Goal: Check status: Check status

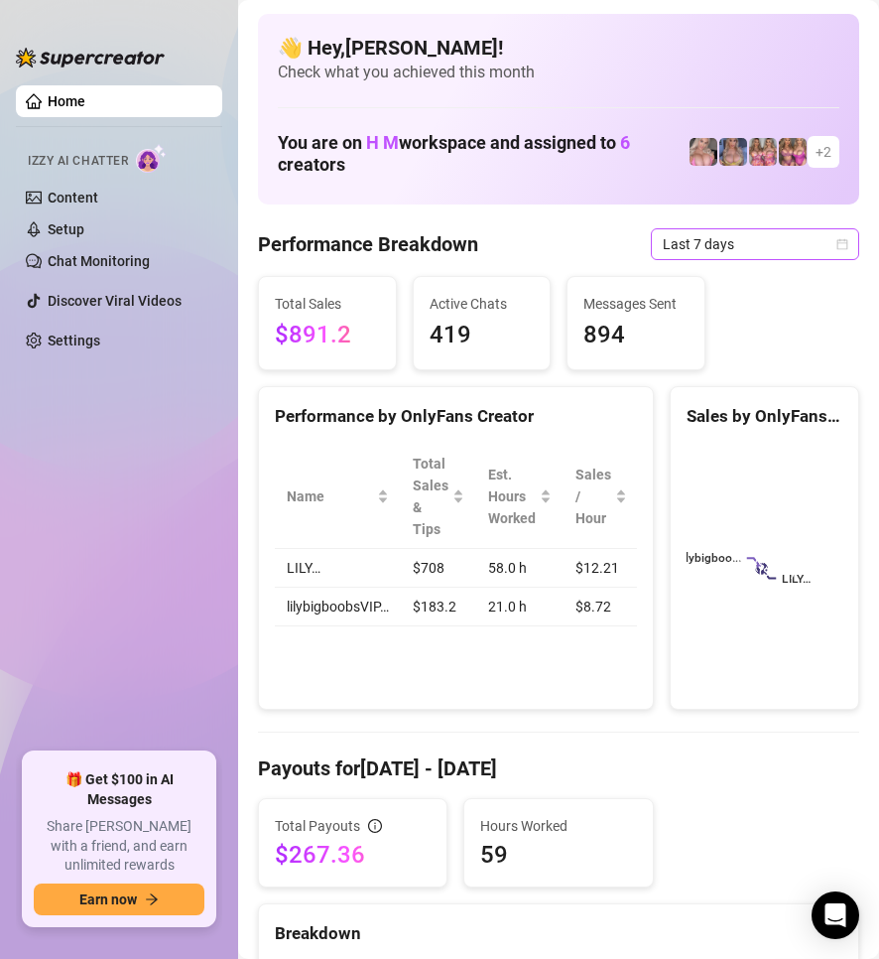
click at [837, 241] on icon "calendar" at bounding box center [843, 244] width 12 height 12
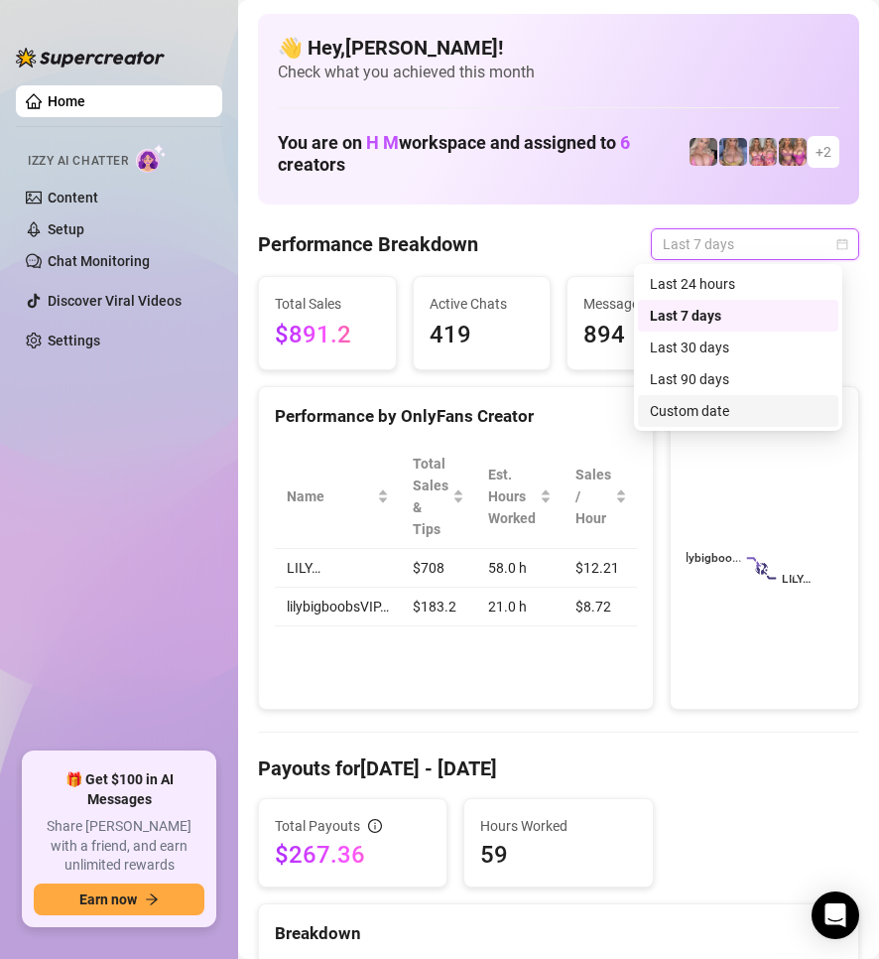
click at [737, 413] on div "Custom date" at bounding box center [738, 411] width 177 height 22
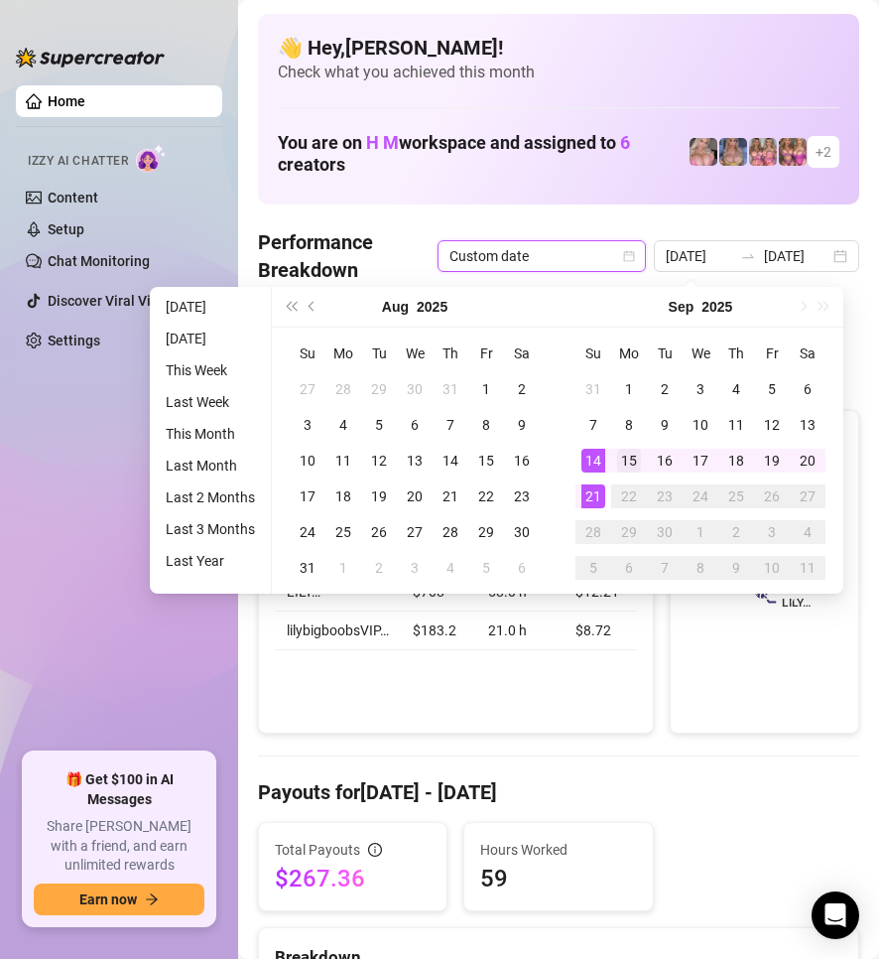
type input "[DATE]"
click at [640, 468] on div "15" at bounding box center [629, 461] width 24 height 24
type input "[DATE]"
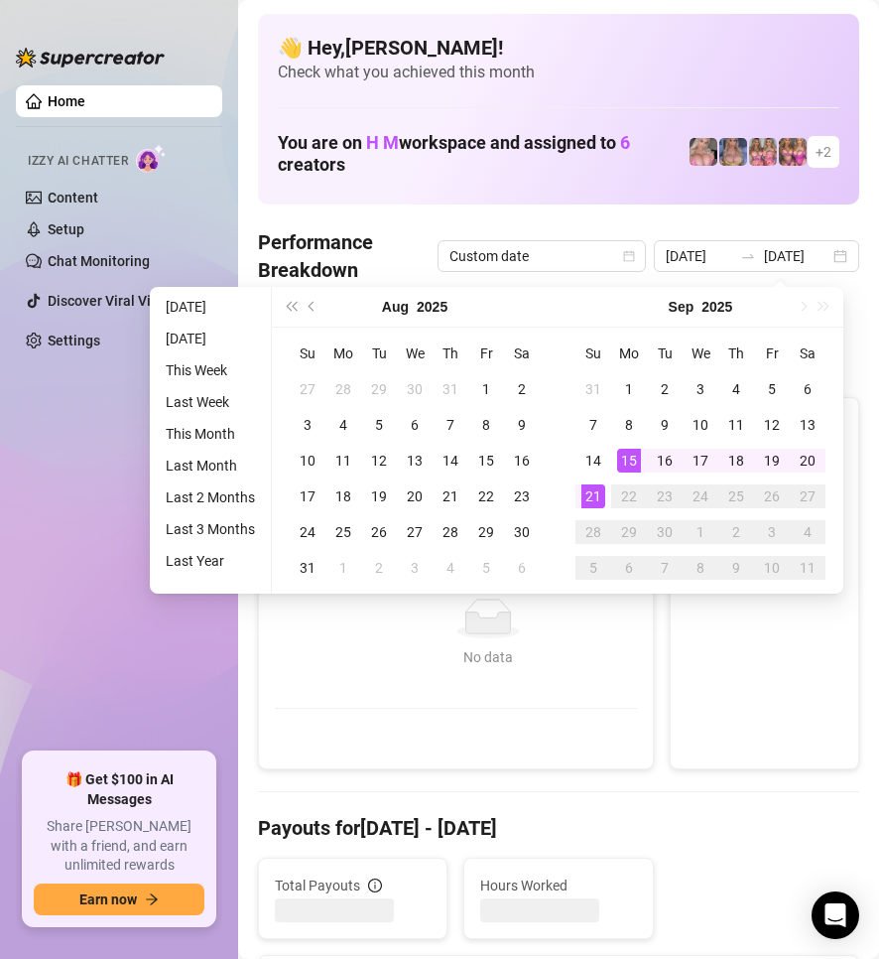
type input "[DATE]"
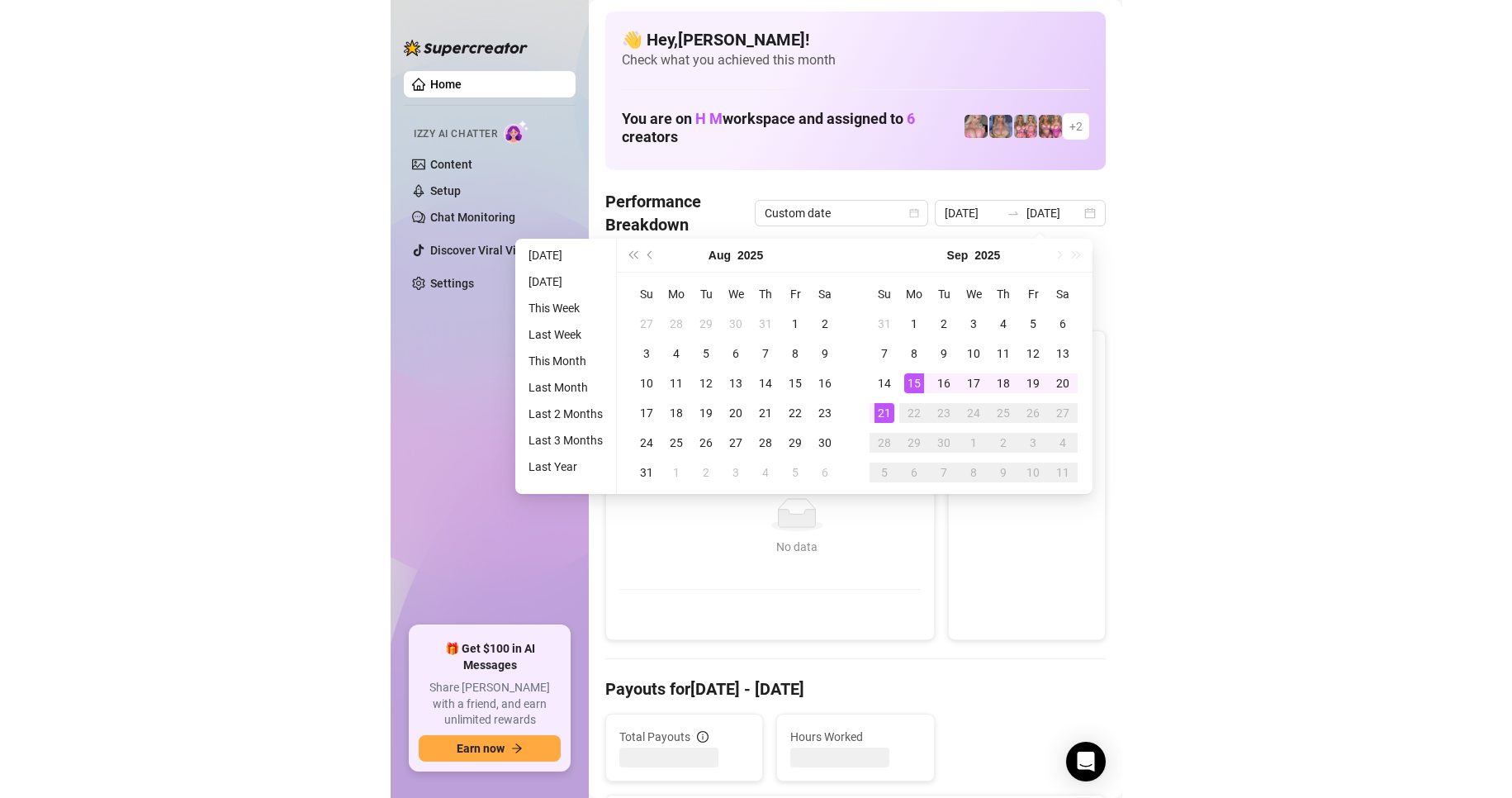
scroll to position [0, 0]
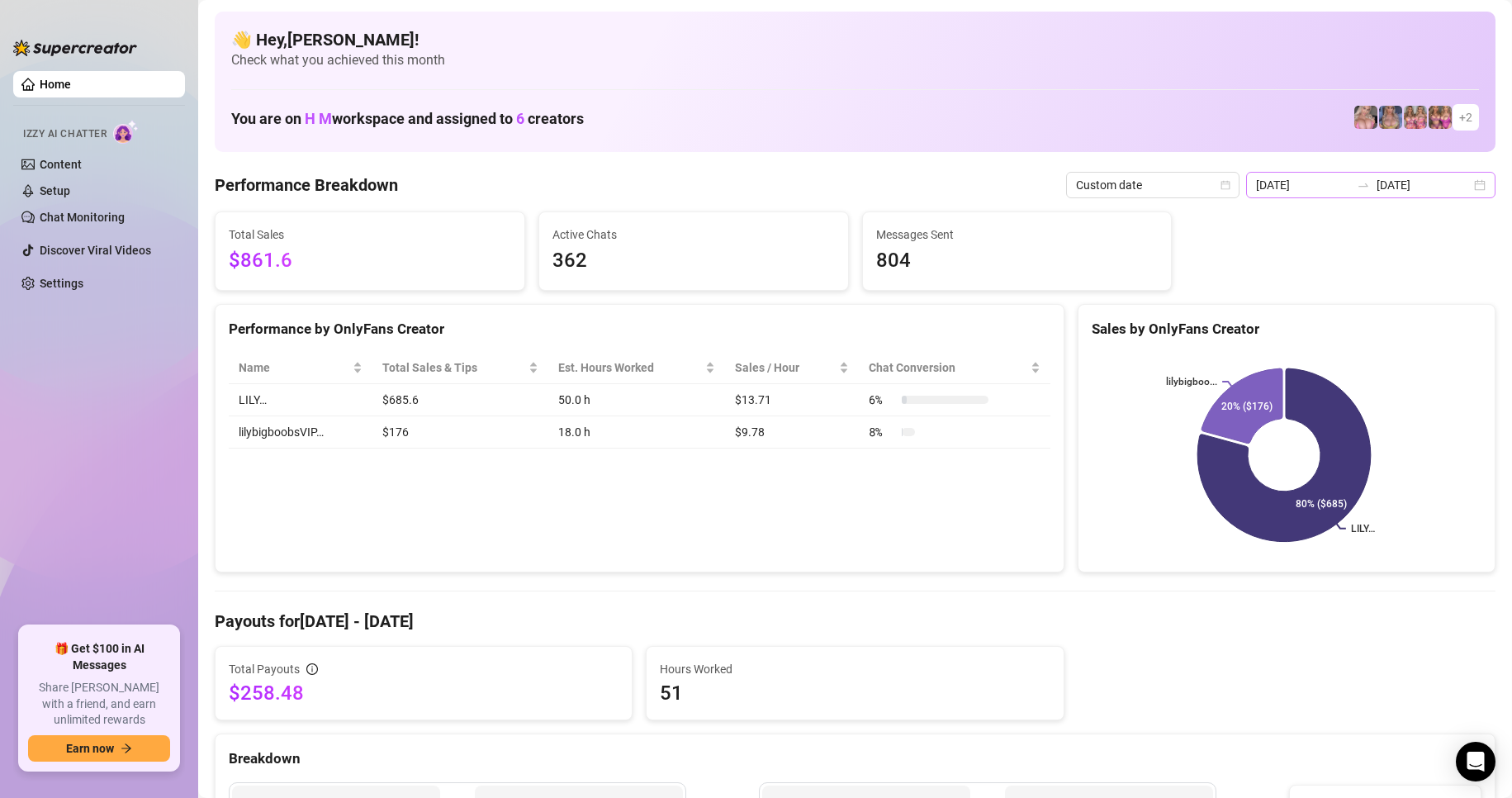
click at [730, 194] on div "[DATE] [DATE]" at bounding box center [1371, 185] width 250 height 27
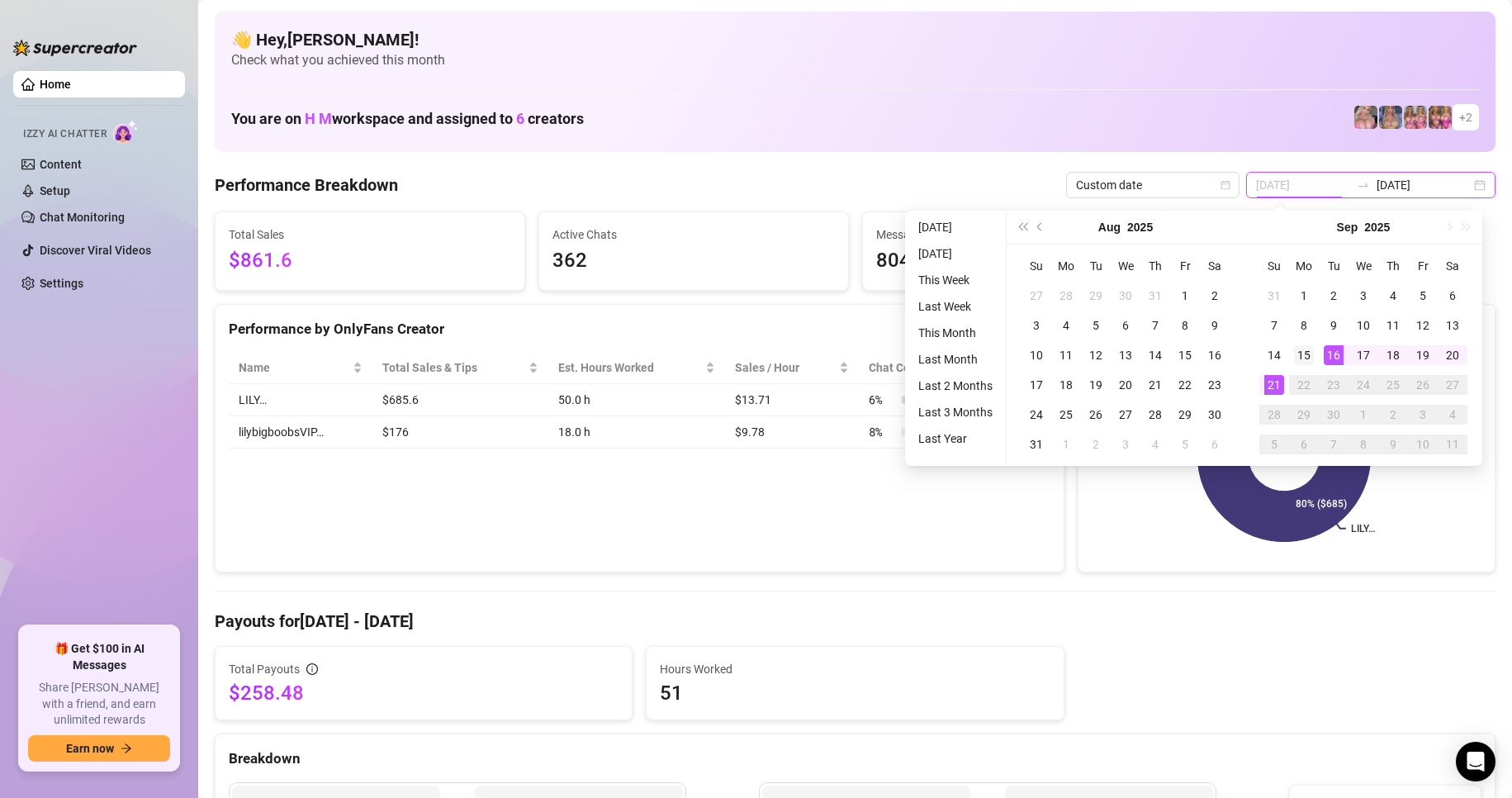
type input "[DATE]"
click at [730, 351] on div "15" at bounding box center [1303, 355] width 20 height 20
click at [730, 380] on div "21" at bounding box center [1274, 385] width 20 height 20
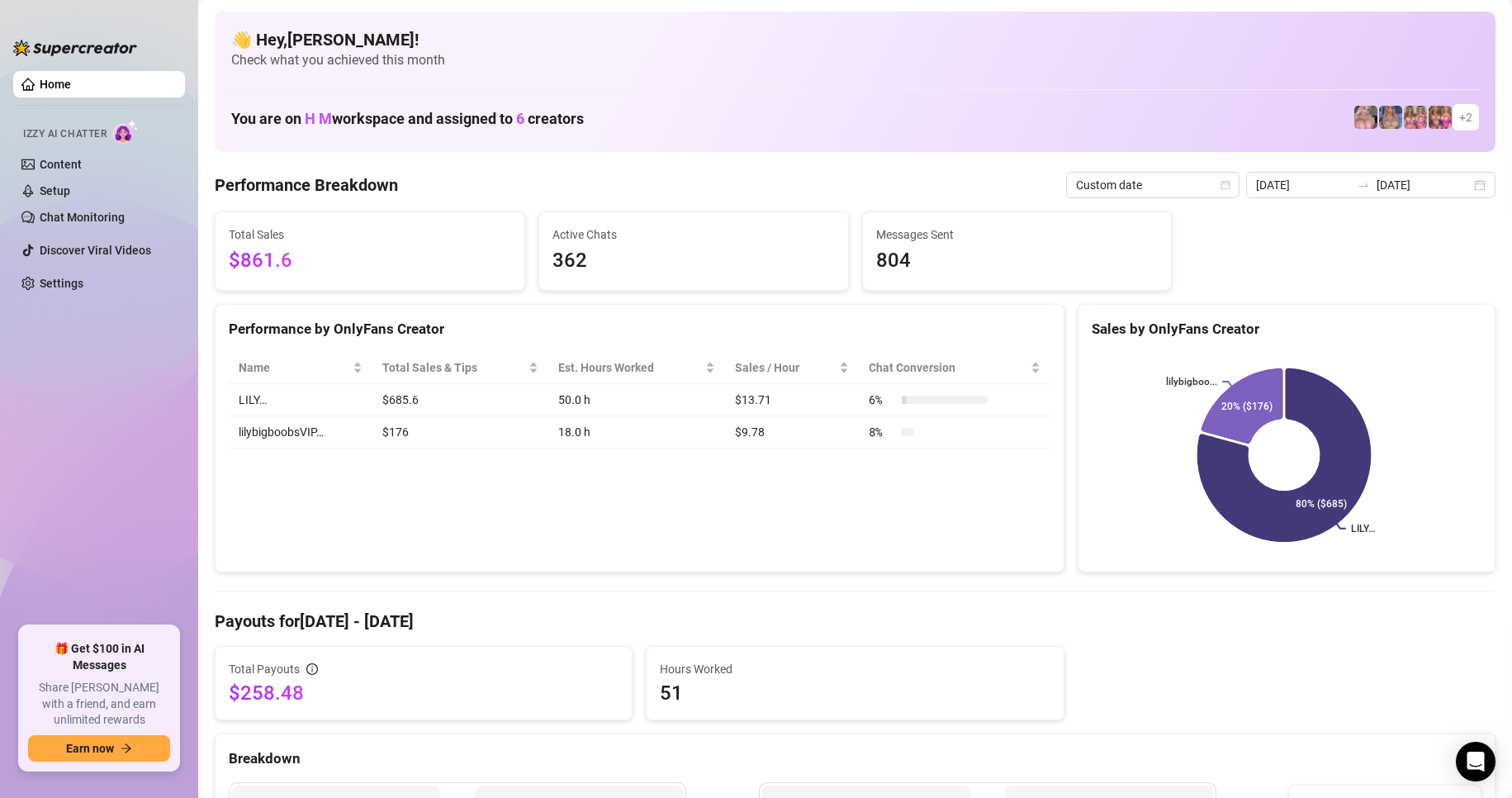
click at [730, 686] on span "51" at bounding box center [854, 693] width 390 height 27
click at [1477, 181] on icon "calendar" at bounding box center [1481, 184] width 9 height 9
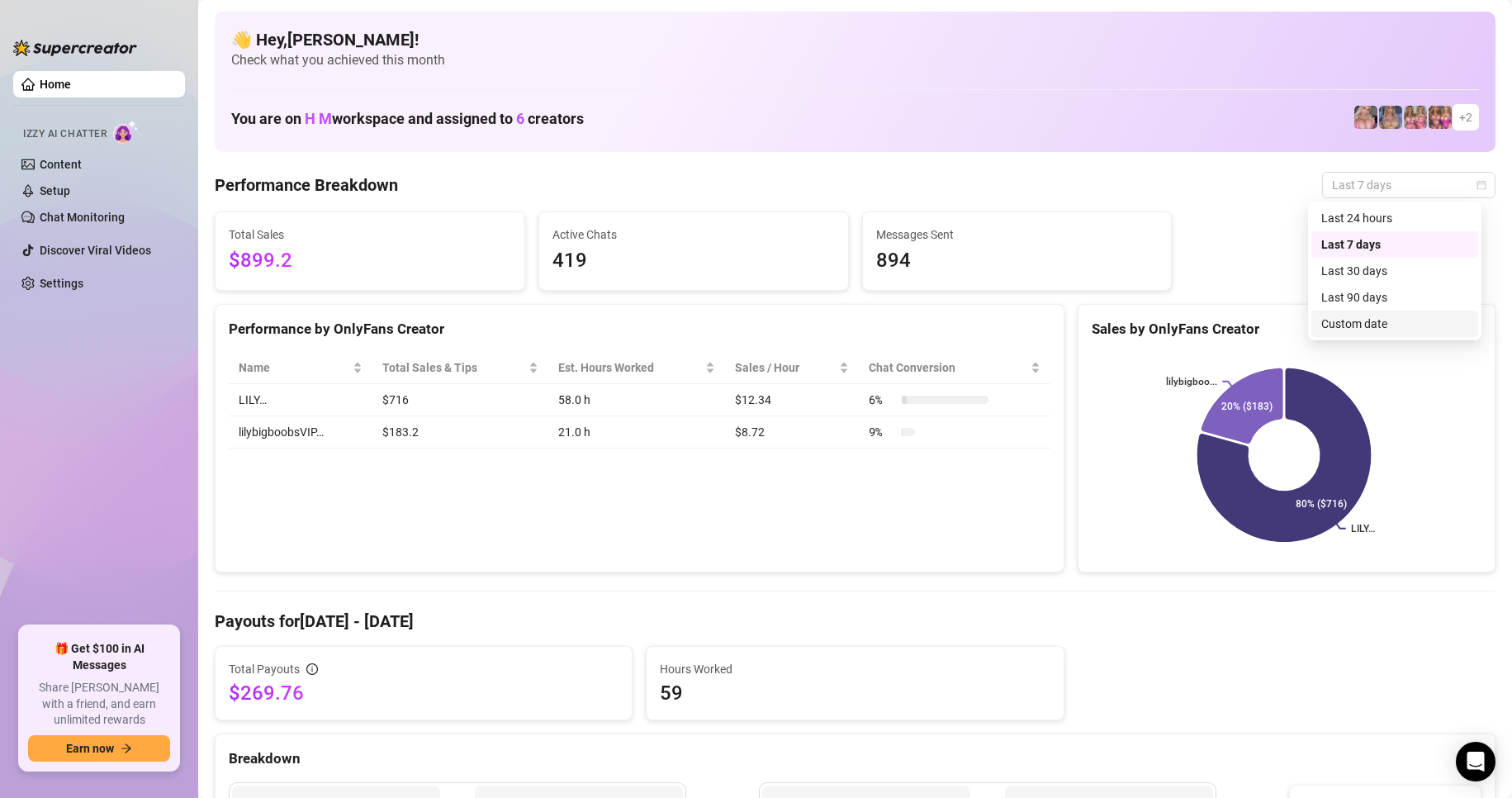
click at [1380, 323] on div "Custom date" at bounding box center [1394, 324] width 147 height 18
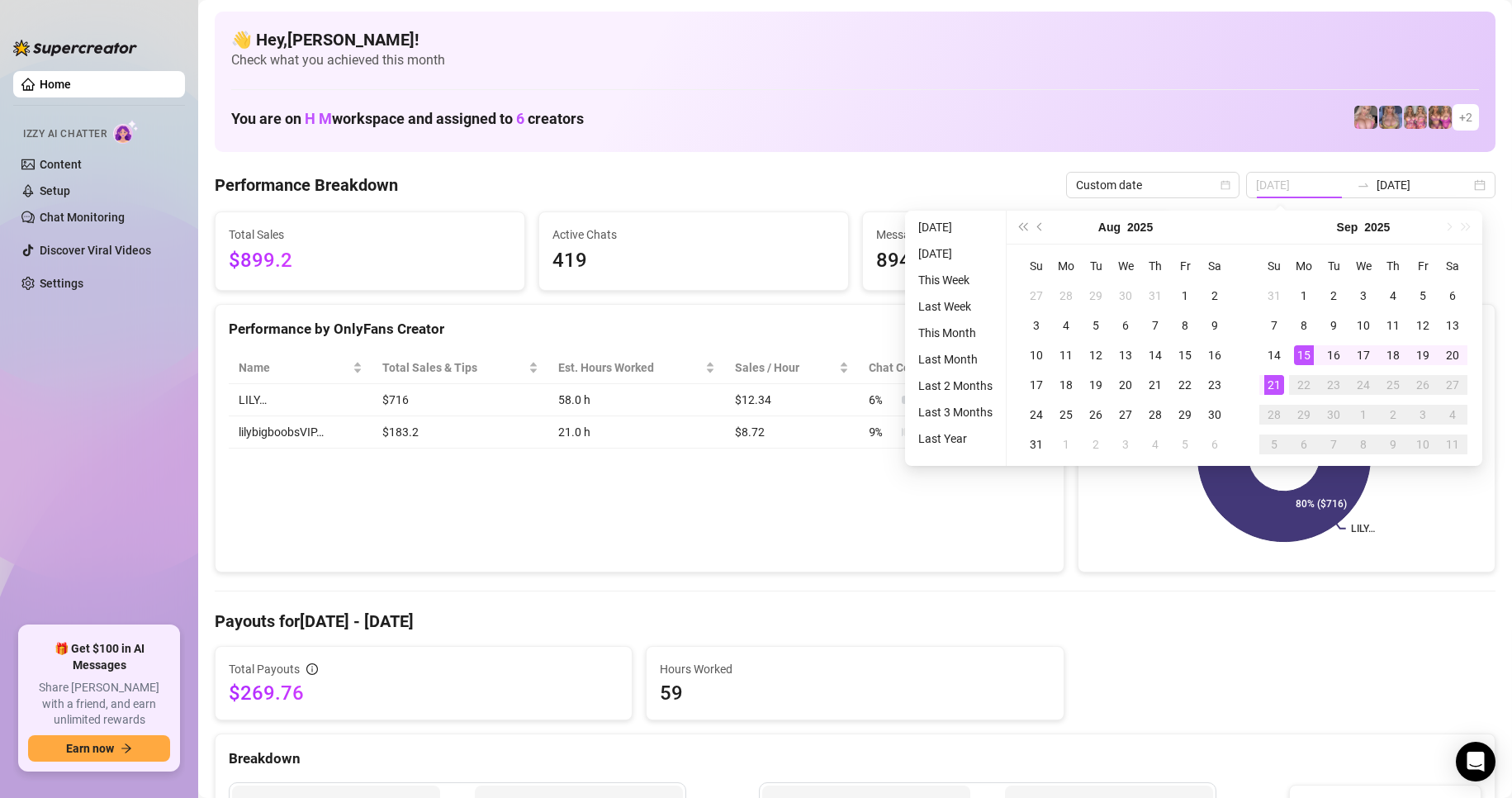
drag, startPoint x: 1307, startPoint y: 351, endPoint x: 1292, endPoint y: 379, distance: 31.8
click at [1307, 352] on div "15" at bounding box center [1303, 355] width 20 height 20
click at [1274, 385] on div "21" at bounding box center [1274, 385] width 20 height 20
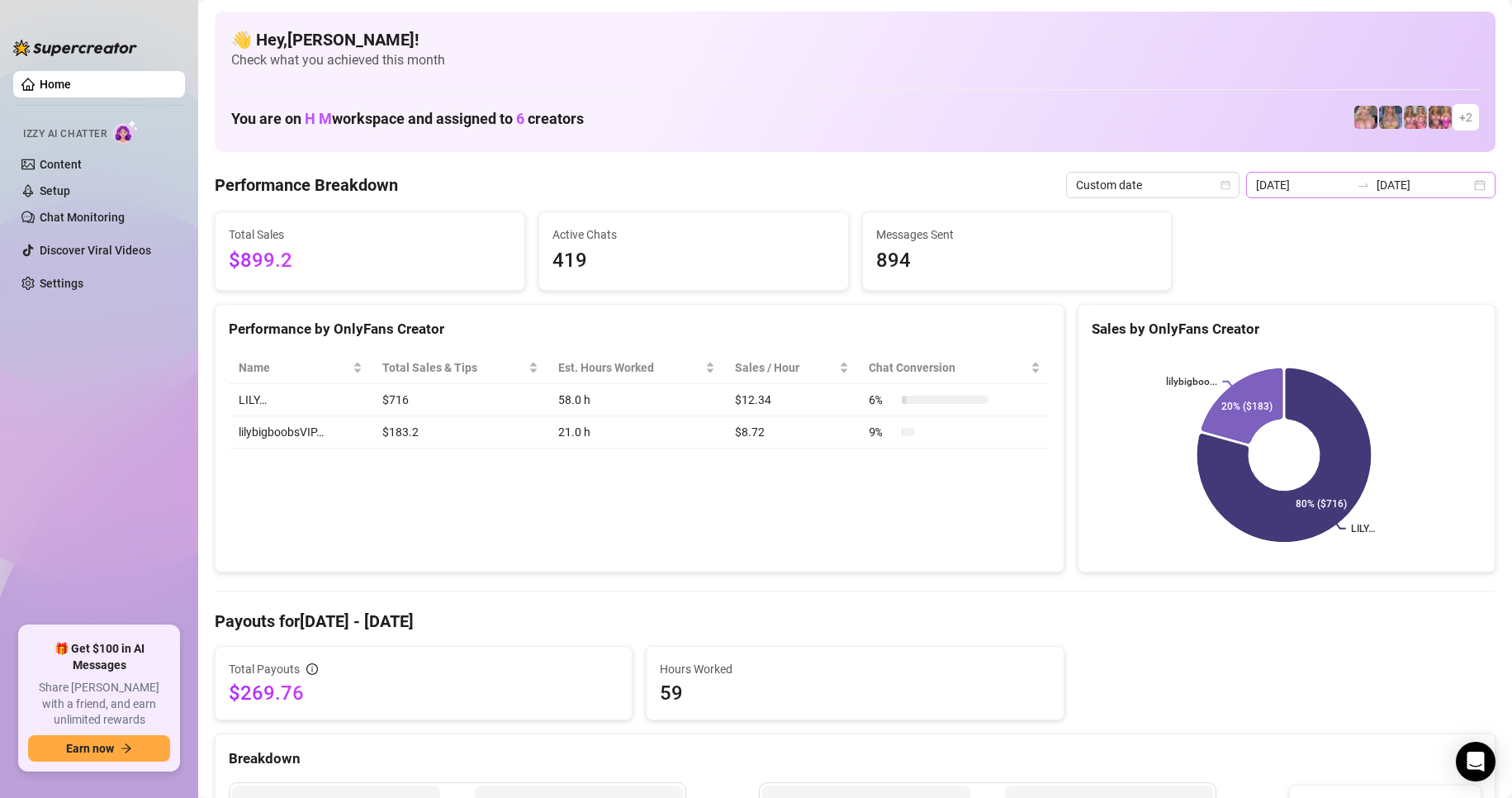
click at [1457, 186] on div "2025-09-14 2025-09-21" at bounding box center [1371, 185] width 250 height 27
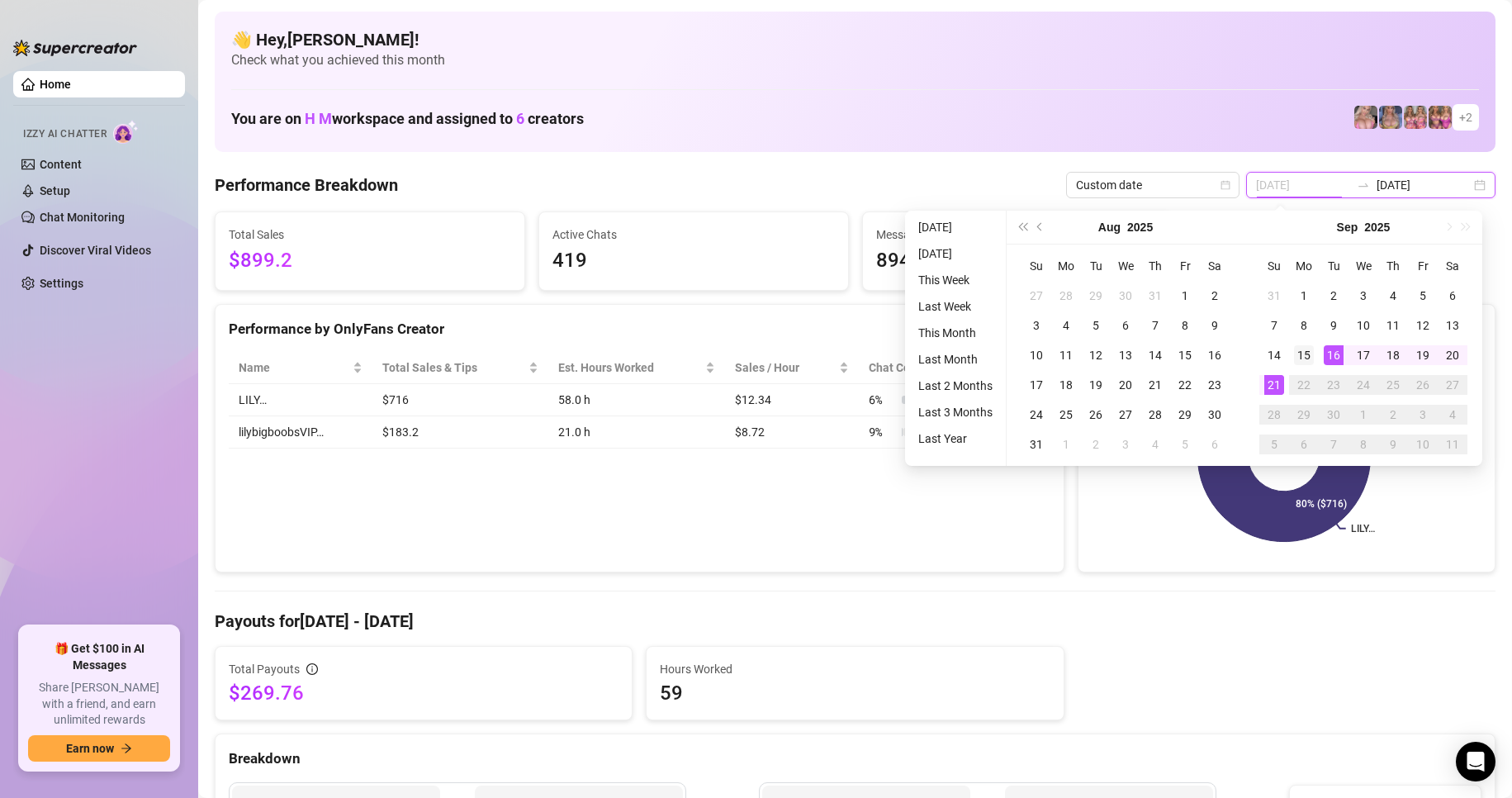
type input "[DATE]"
click at [1299, 357] on div "15" at bounding box center [1303, 355] width 20 height 20
click at [1273, 383] on div "21" at bounding box center [1274, 385] width 20 height 20
type input "[DATE]"
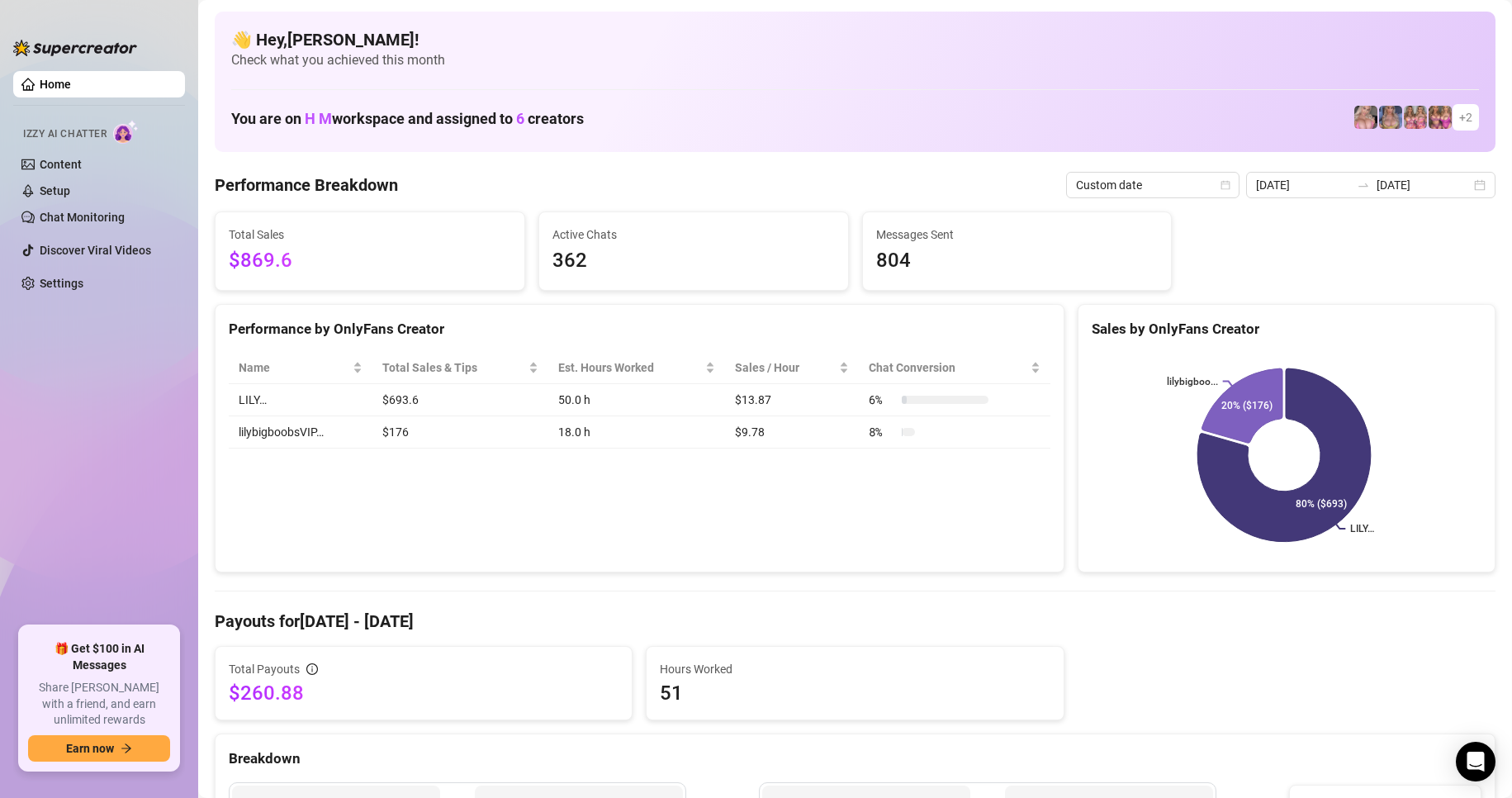
click at [1241, 240] on div "Total Sales $869.6 Active Chats 362 Messages Sent 804" at bounding box center [854, 250] width 1293 height 79
click at [1476, 185] on icon "calendar" at bounding box center [1481, 185] width 10 height 10
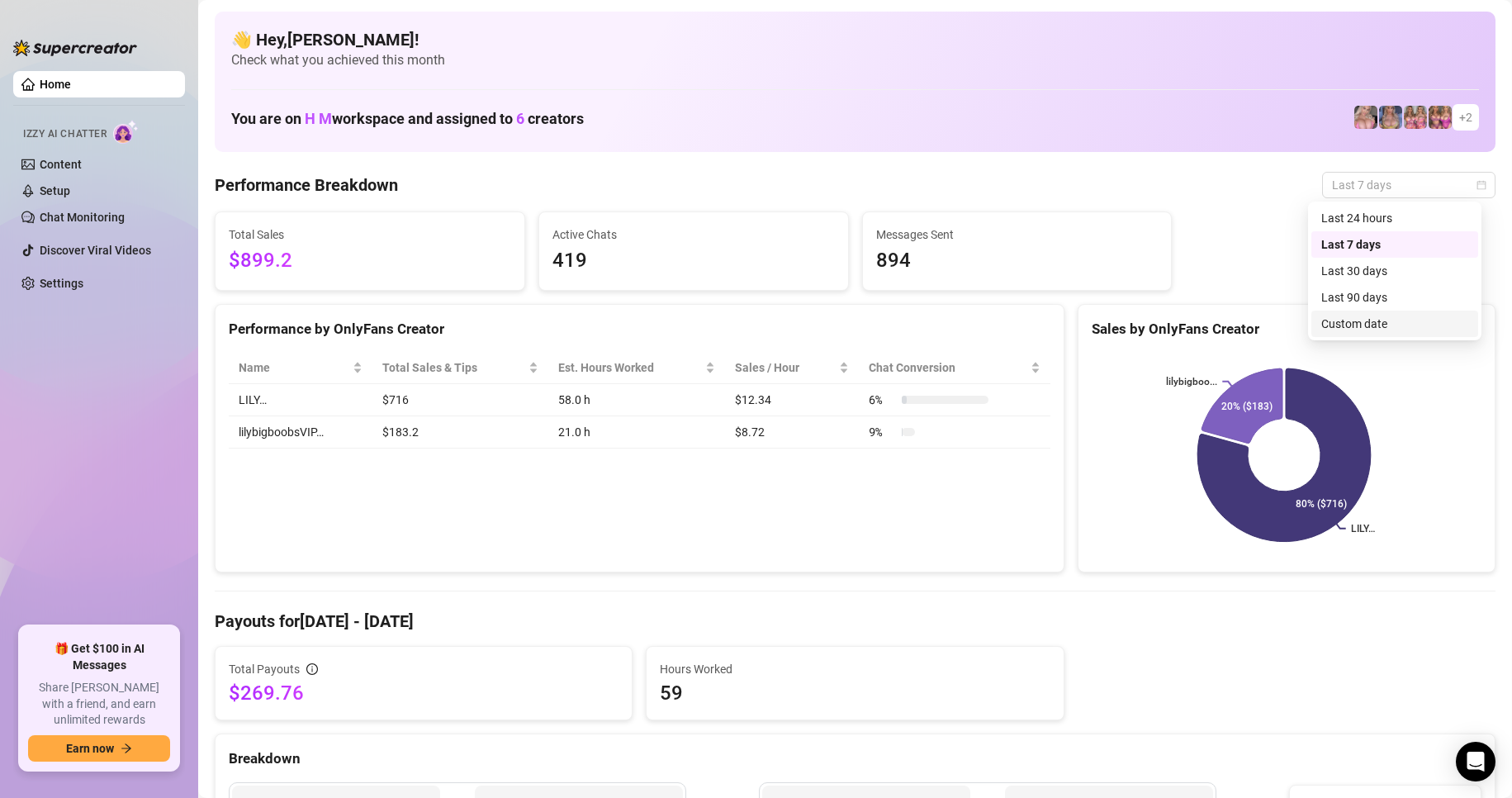
click at [1384, 316] on div "Custom date" at bounding box center [1394, 324] width 147 height 18
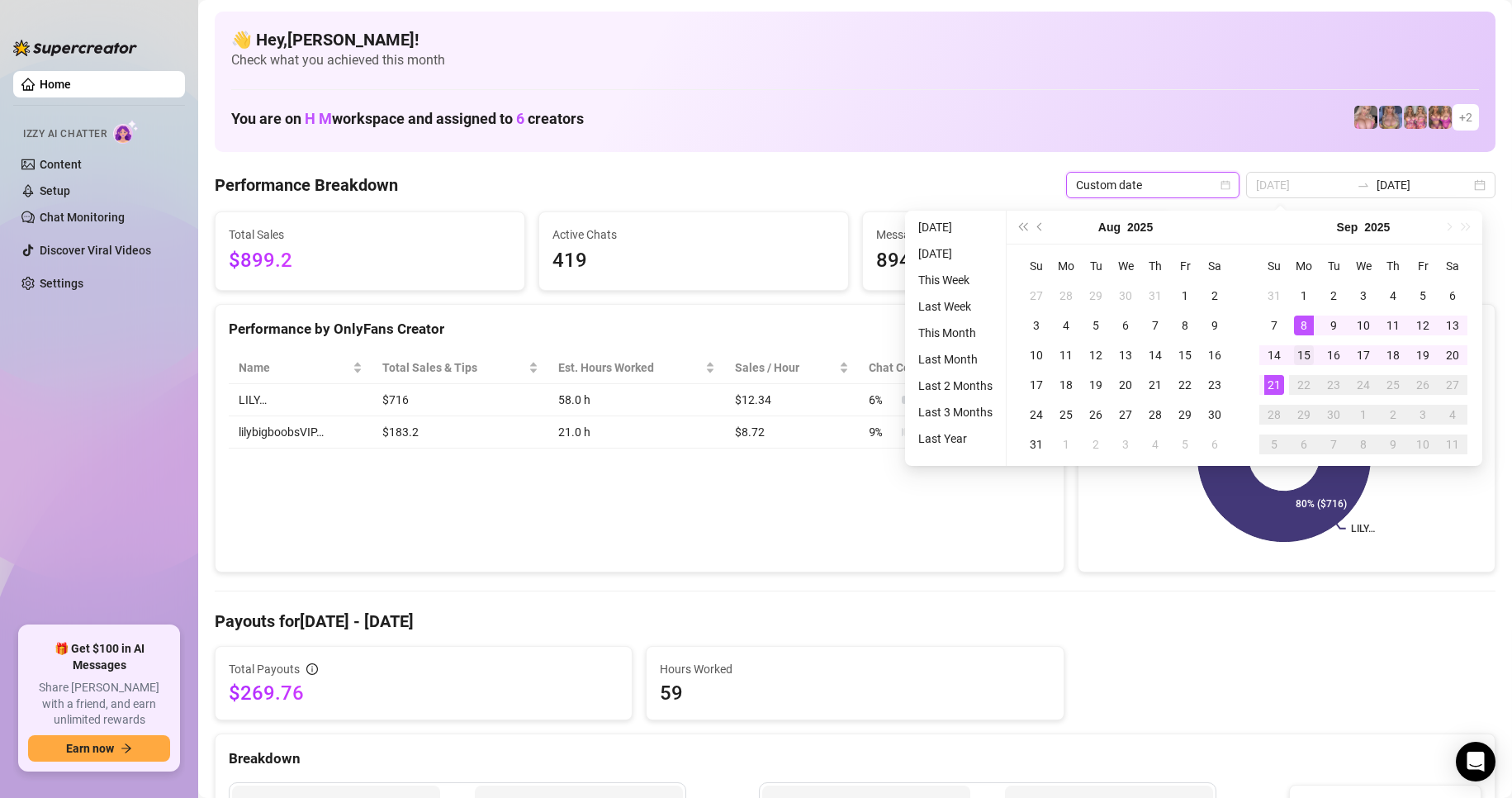
type input "[DATE]"
click at [1306, 354] on div "15" at bounding box center [1303, 355] width 20 height 20
click at [1273, 384] on div "21" at bounding box center [1274, 385] width 20 height 20
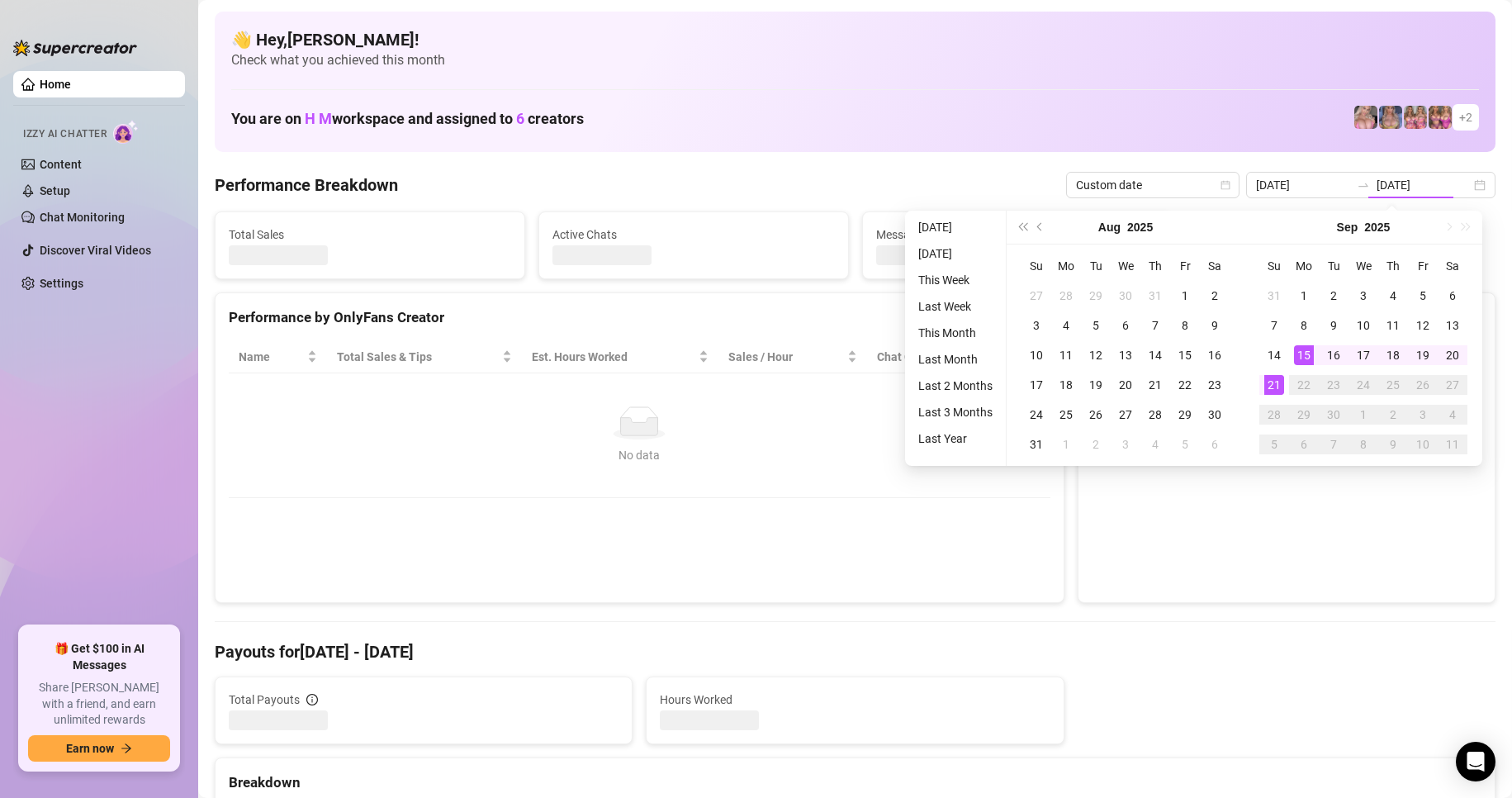
type input "[DATE]"
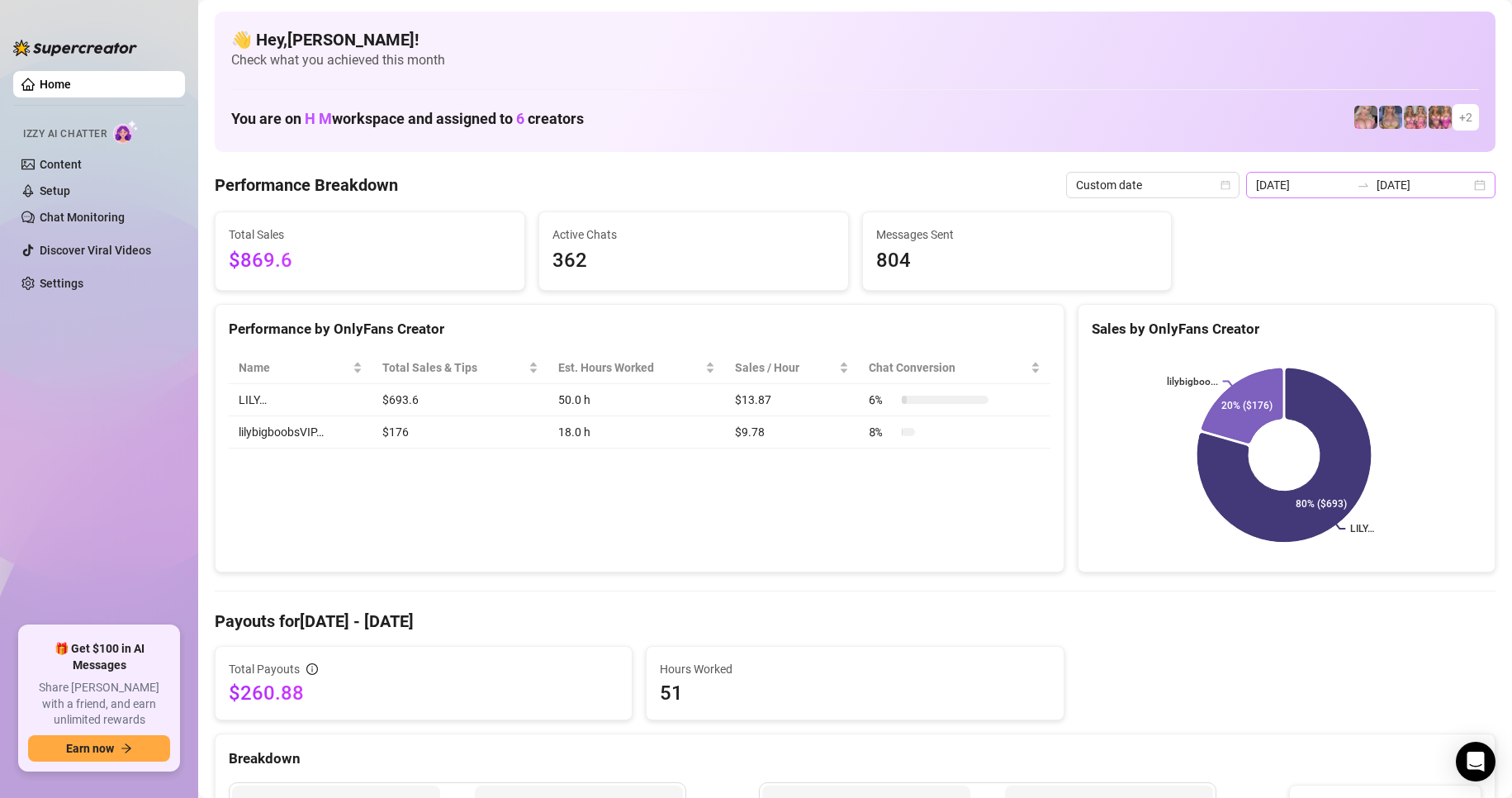
click at [1466, 182] on div "[DATE] [DATE]" at bounding box center [1371, 185] width 250 height 27
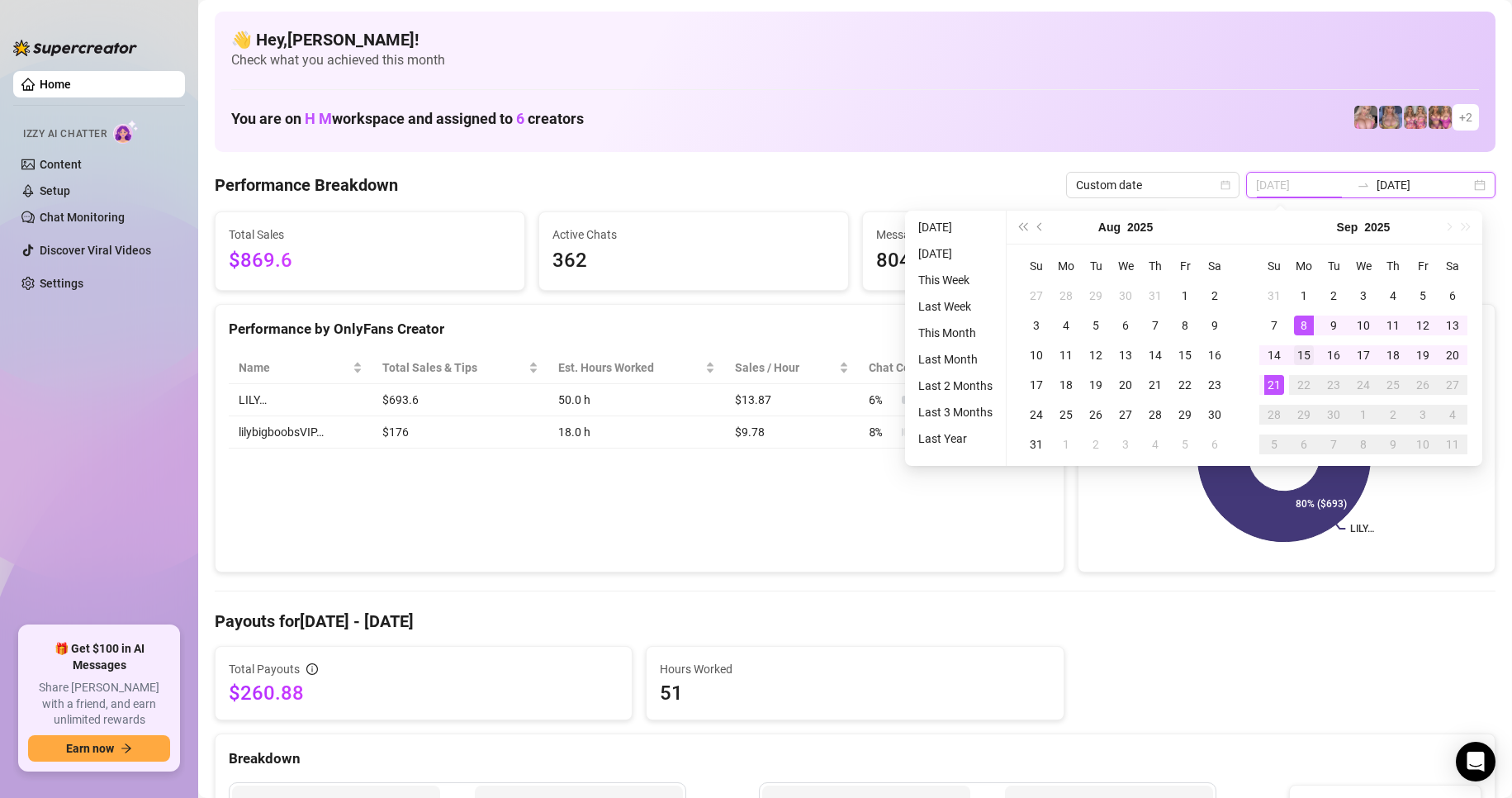
type input "[DATE]"
click at [1311, 349] on div "15" at bounding box center [1303, 355] width 20 height 20
click at [1272, 391] on div "21" at bounding box center [1274, 385] width 20 height 20
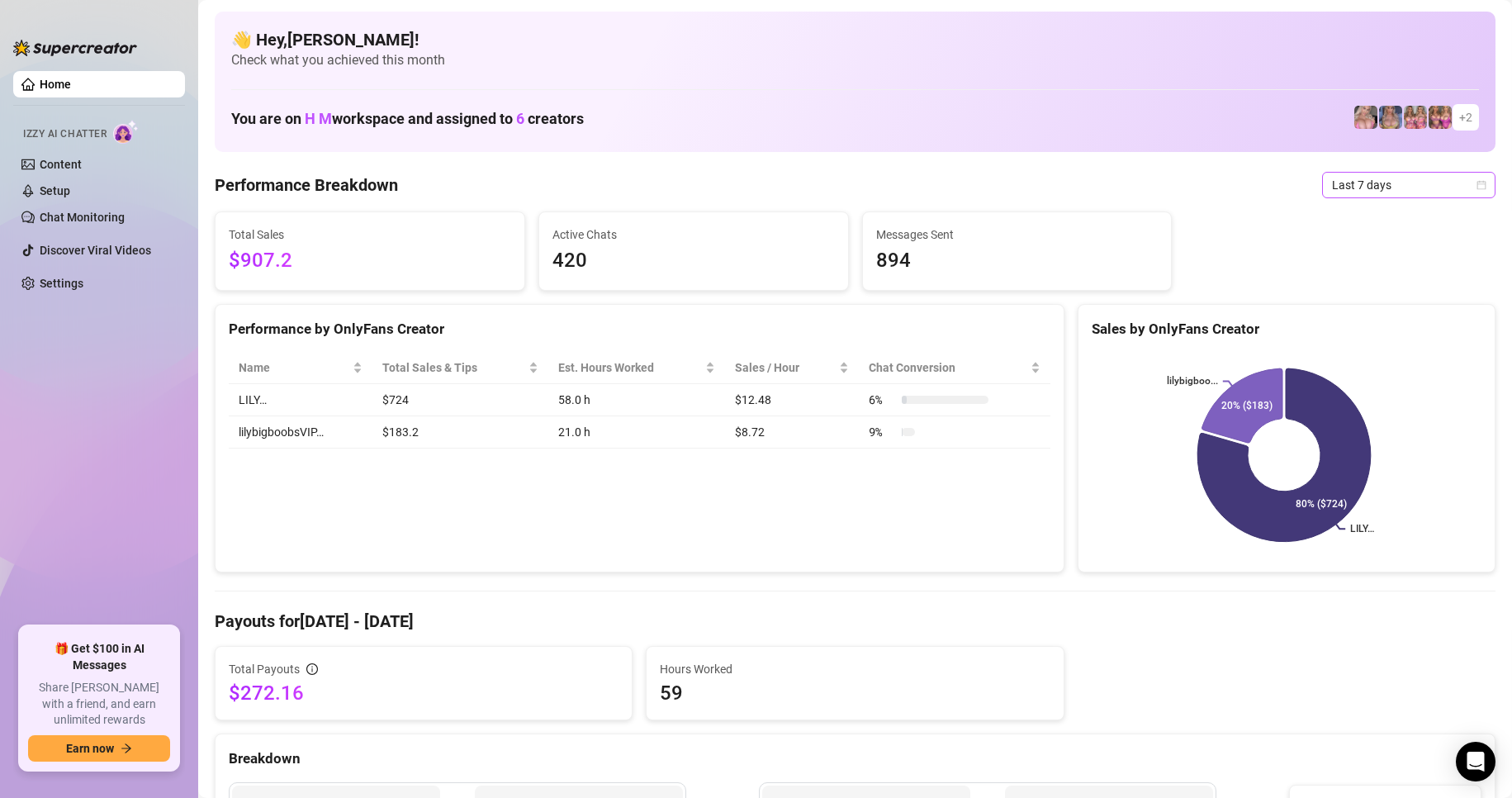
click at [1476, 187] on icon "calendar" at bounding box center [1481, 185] width 10 height 10
click at [1391, 301] on div "Last 90 days" at bounding box center [1394, 297] width 147 height 18
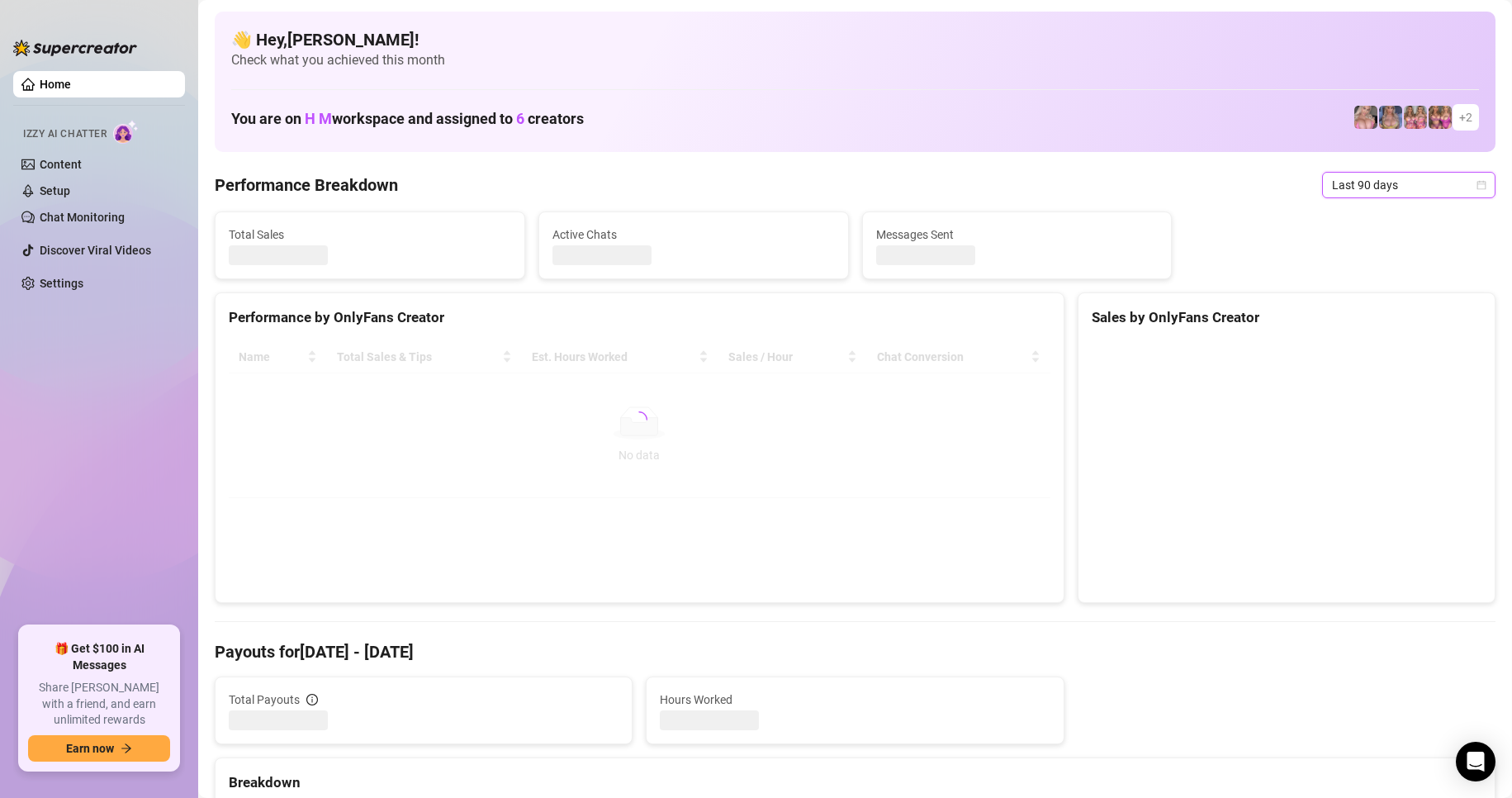
click at [1460, 191] on span "Last 90 days" at bounding box center [1408, 185] width 154 height 25
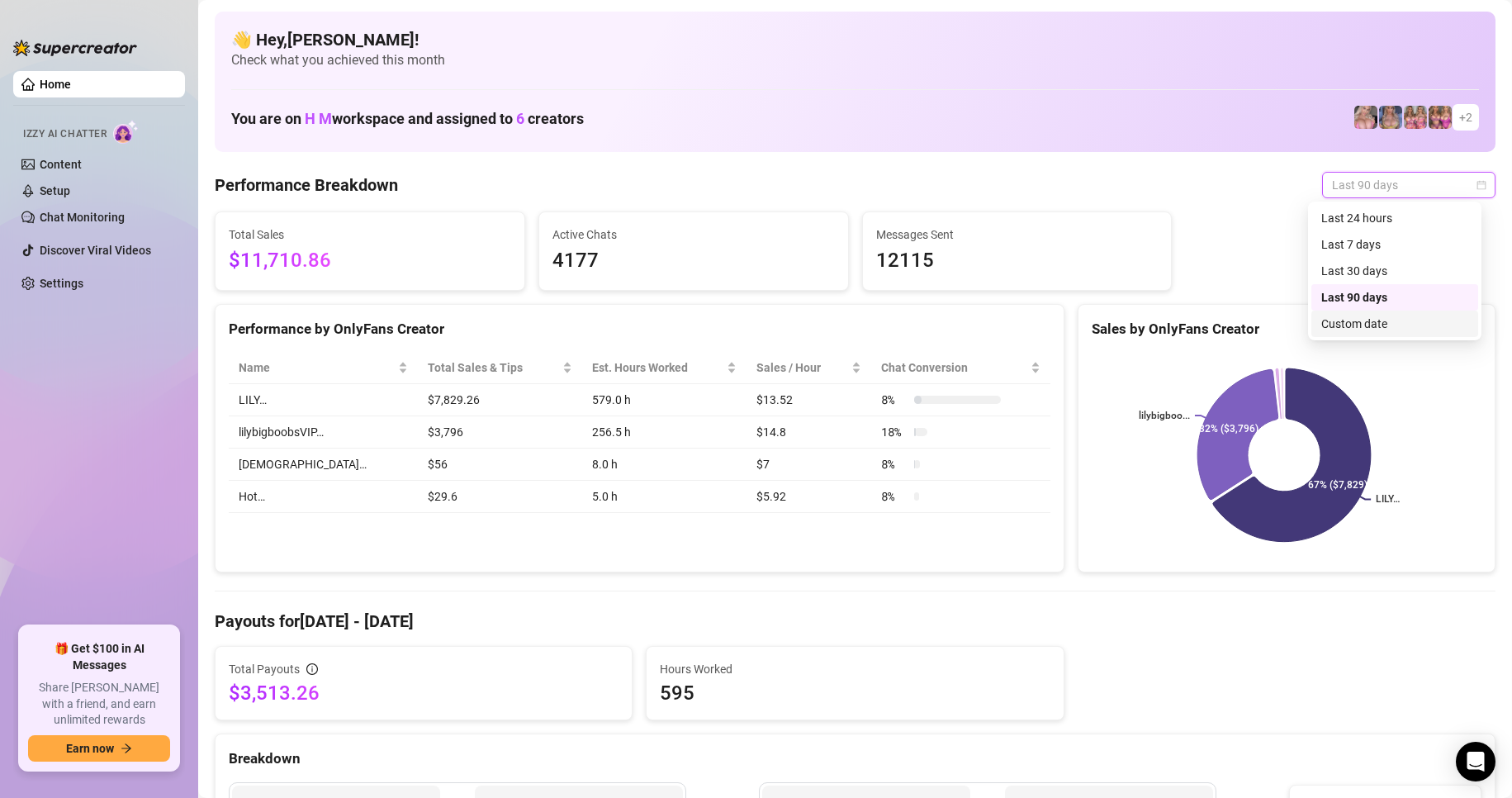
click at [1354, 321] on div "Custom date" at bounding box center [1394, 324] width 147 height 18
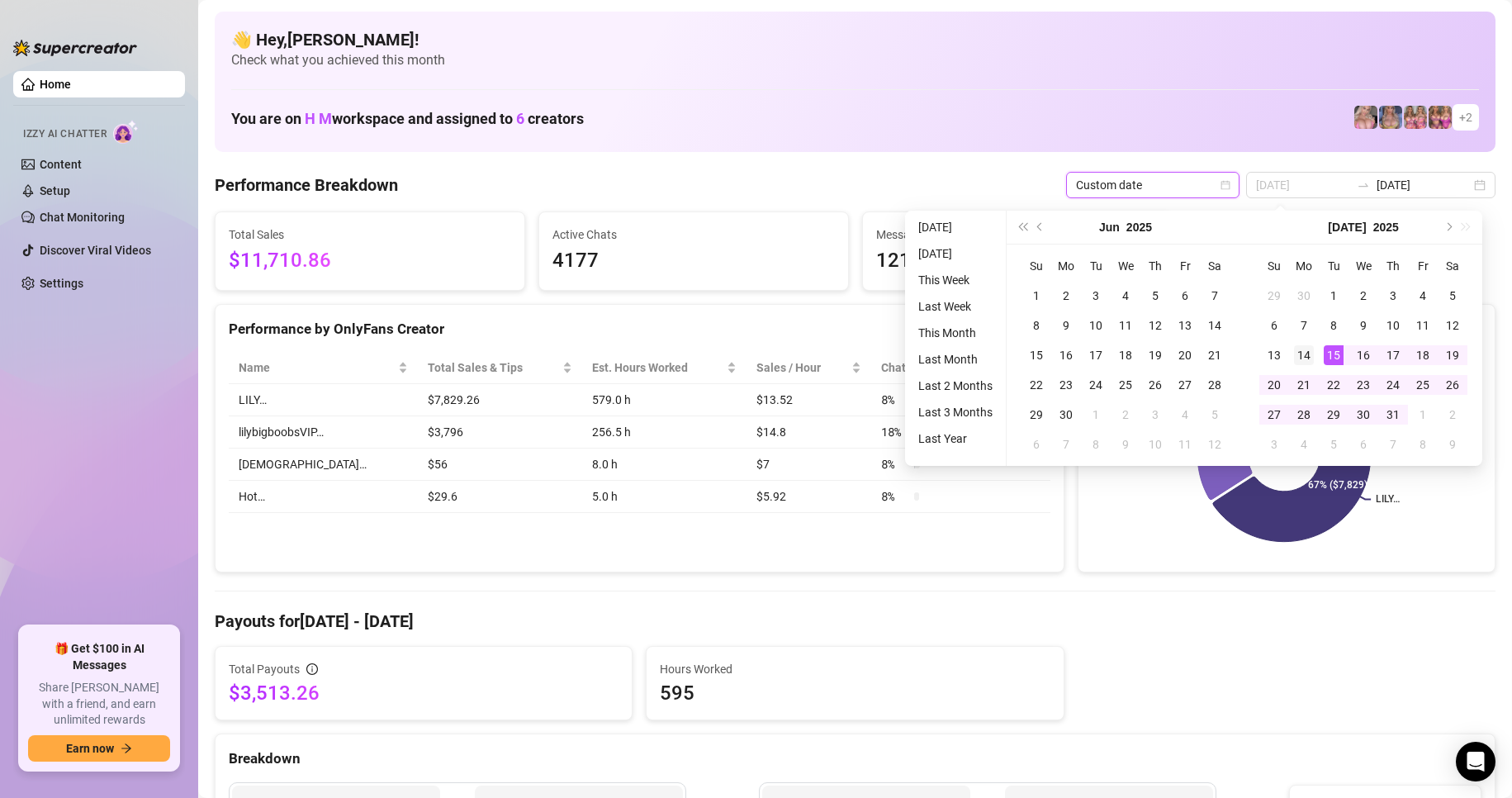
type input "2025-07-14"
click at [1310, 357] on div "14" at bounding box center [1303, 355] width 20 height 20
type input "2025-07-20"
click at [1269, 384] on div "20" at bounding box center [1274, 385] width 20 height 20
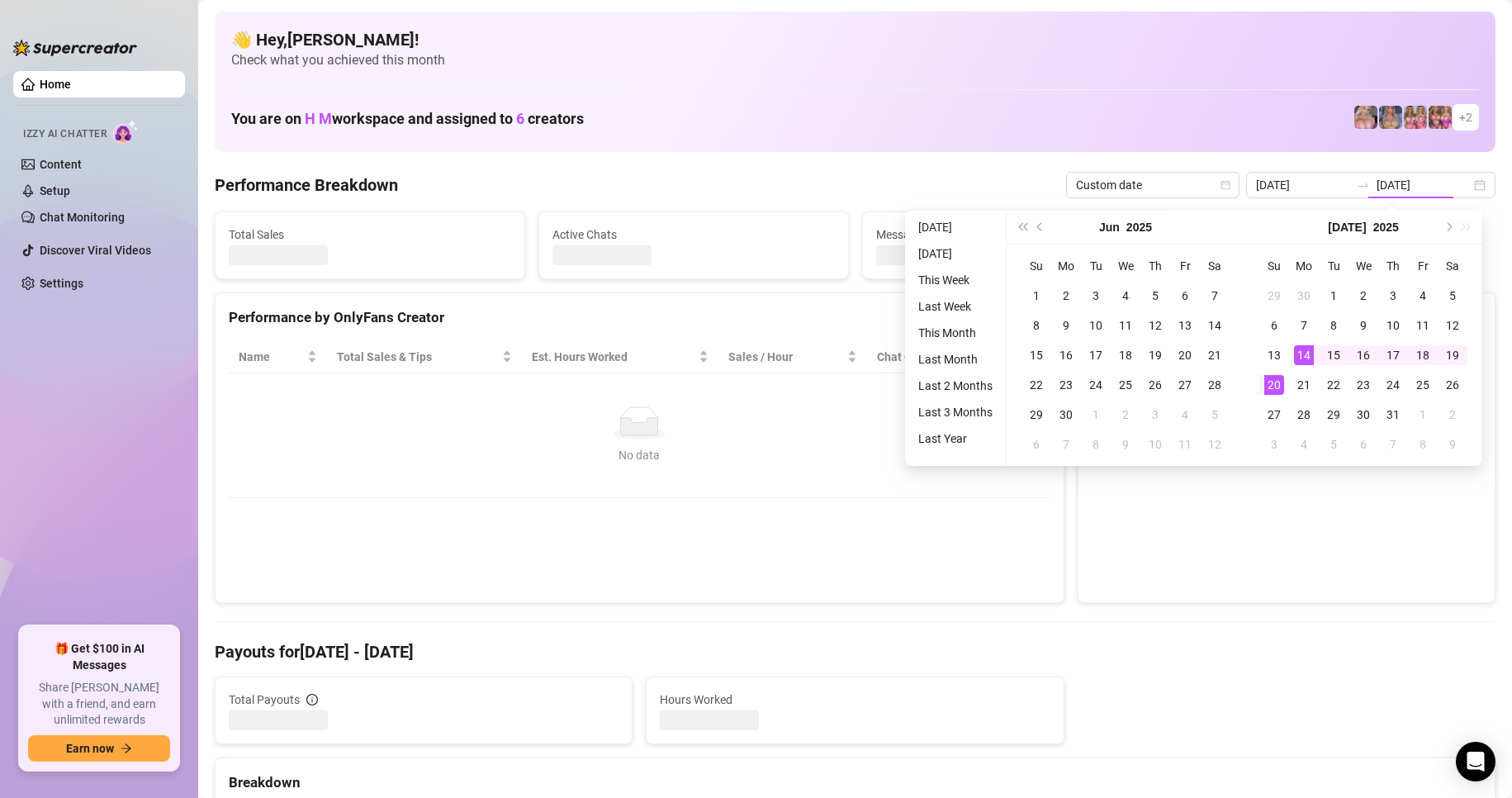
type input "2025-07-14"
type input "2025-07-20"
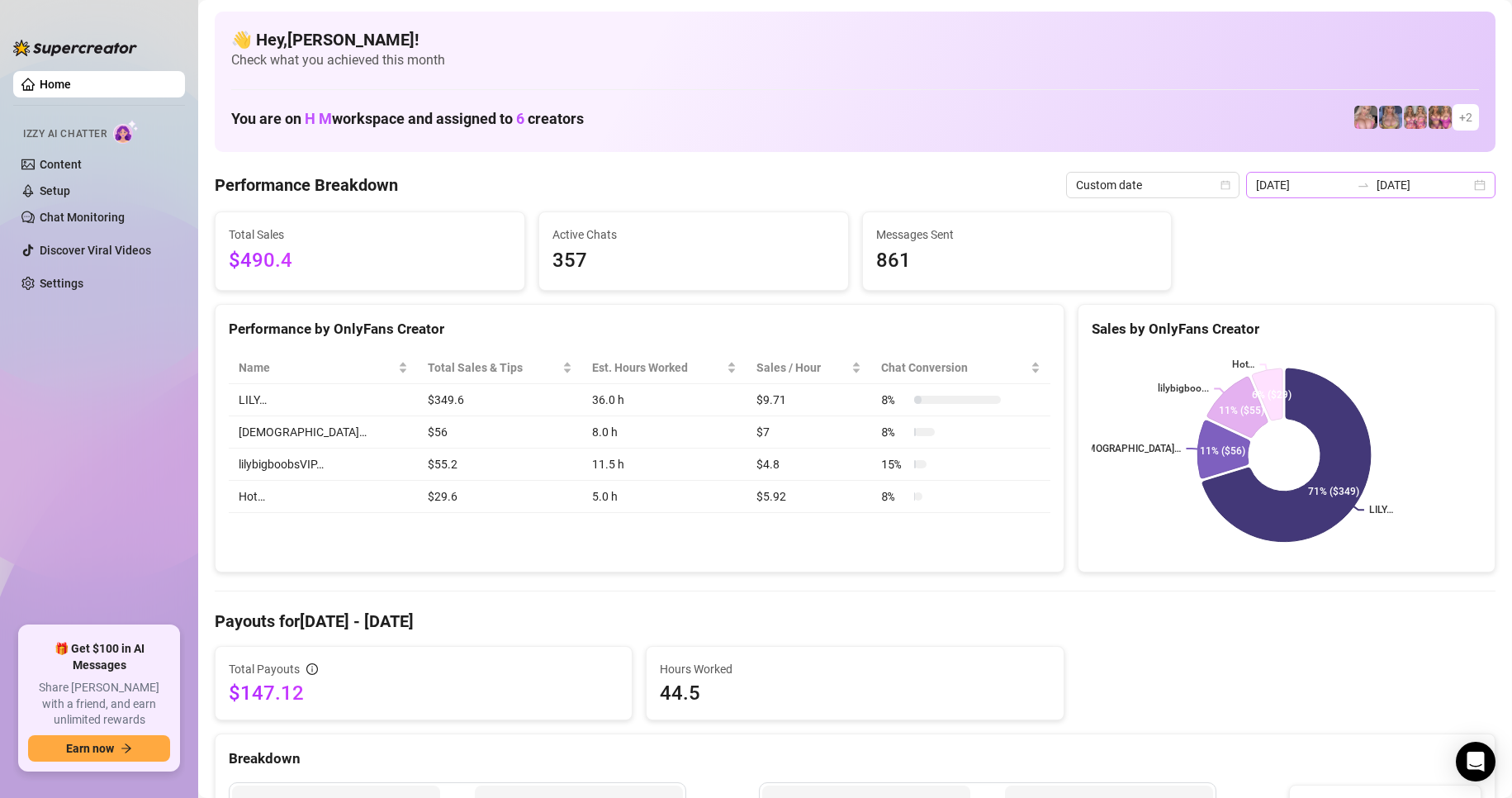
click at [1463, 191] on div "2025-07-14 2025-07-20" at bounding box center [1371, 185] width 250 height 27
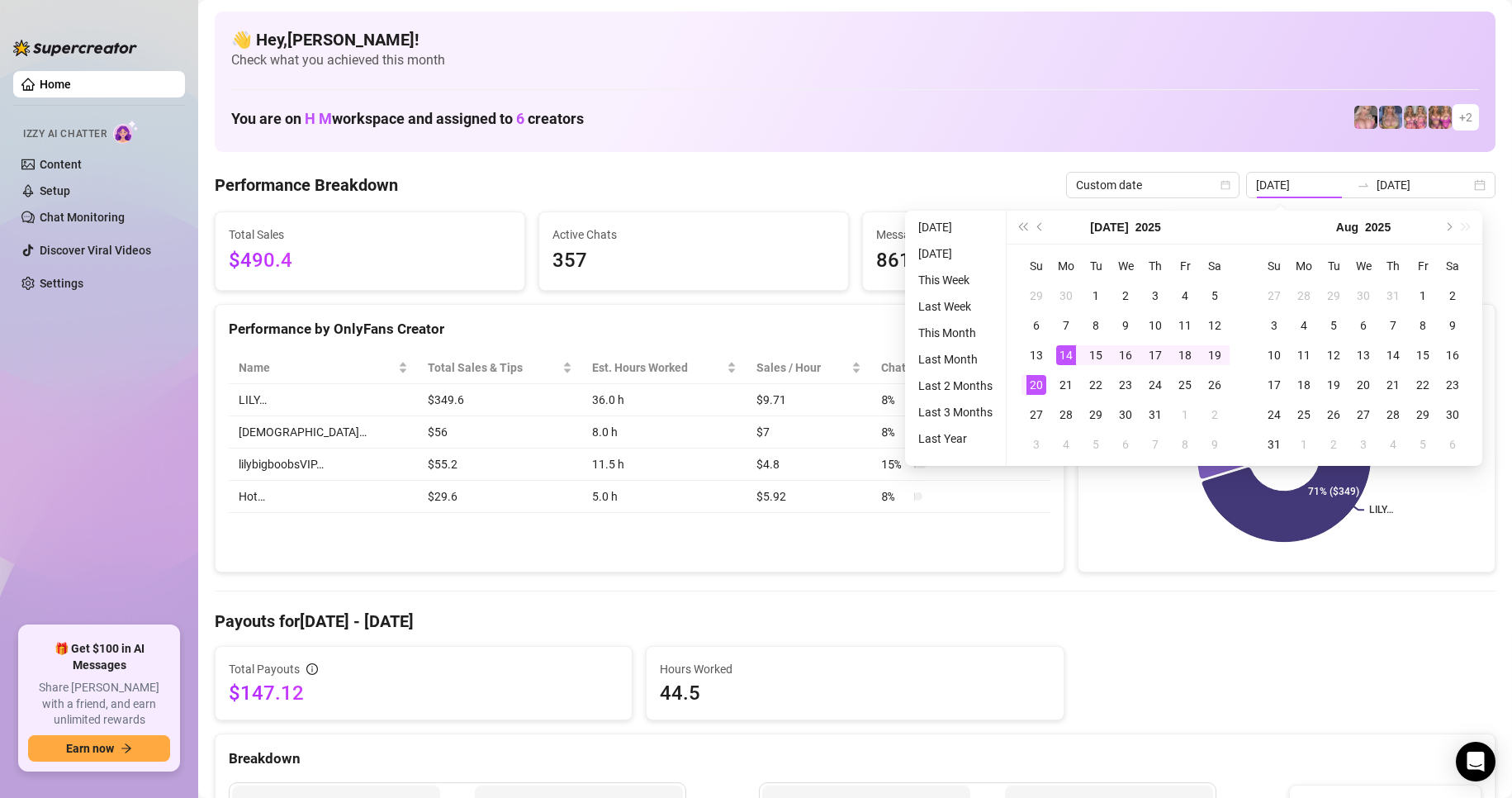
click at [1454, 219] on button "Next month (PageDown)" at bounding box center [1447, 227] width 18 height 33
click at [1445, 224] on div "Sep 2025" at bounding box center [1363, 227] width 238 height 34
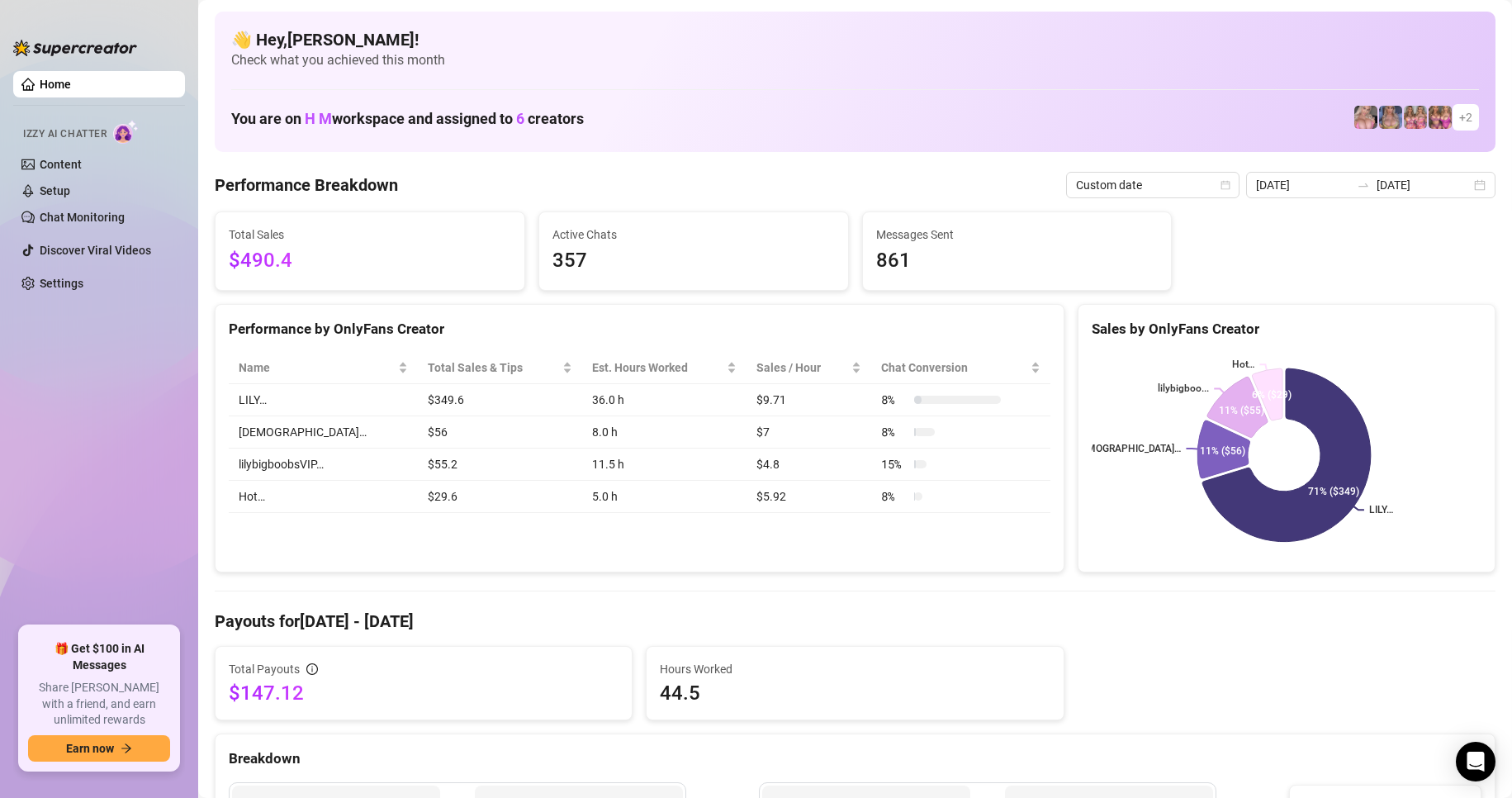
click at [1128, 124] on div "You are on H M workspace and assigned to 6 creators + 2" at bounding box center [855, 117] width 1248 height 36
click at [1461, 181] on div "2025-07-14 2025-07-20" at bounding box center [1371, 185] width 250 height 27
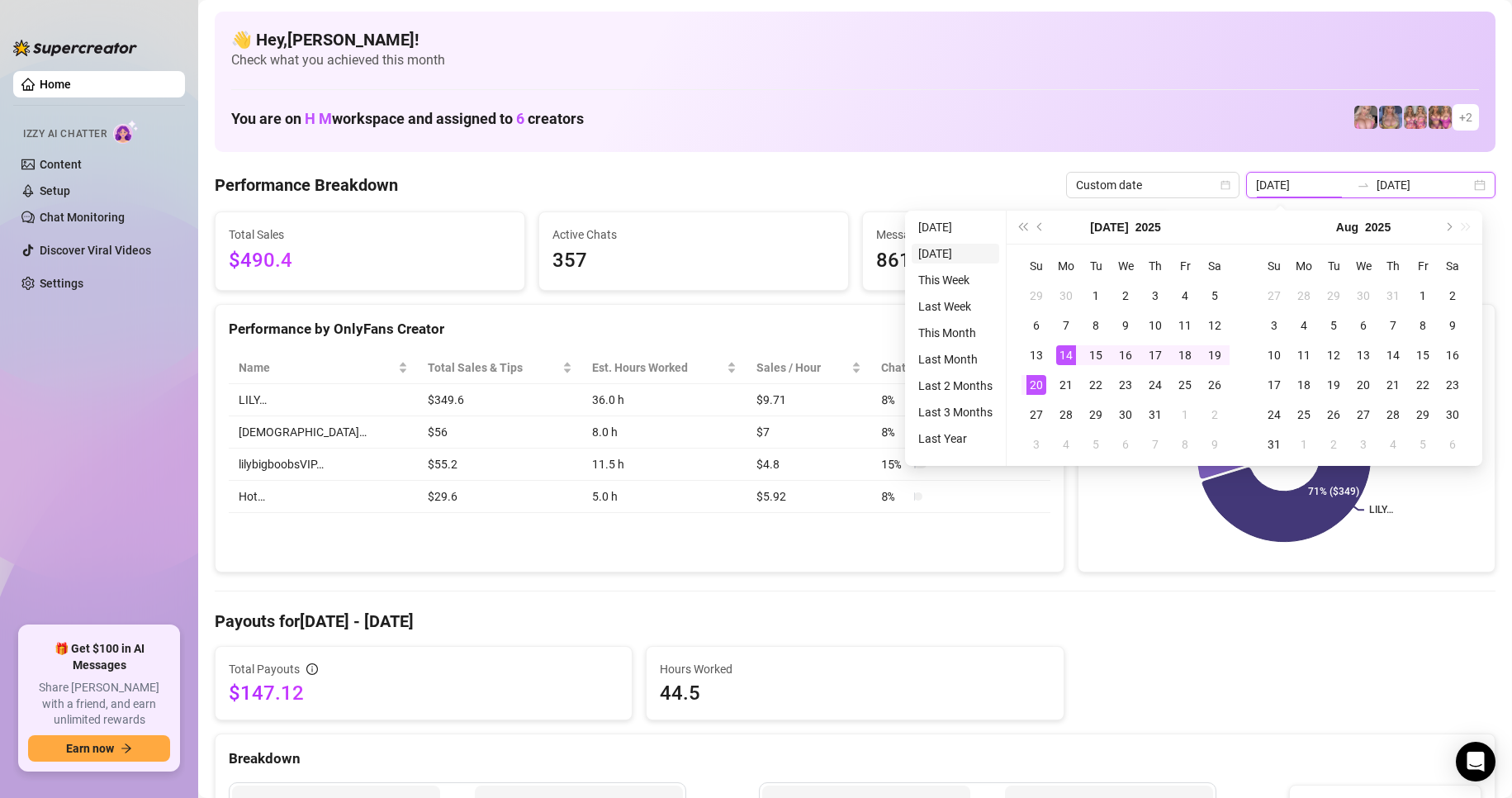
type input "2025-09-20"
type input "2025-07-14"
type input "2025-07-20"
type input "[DATE]"
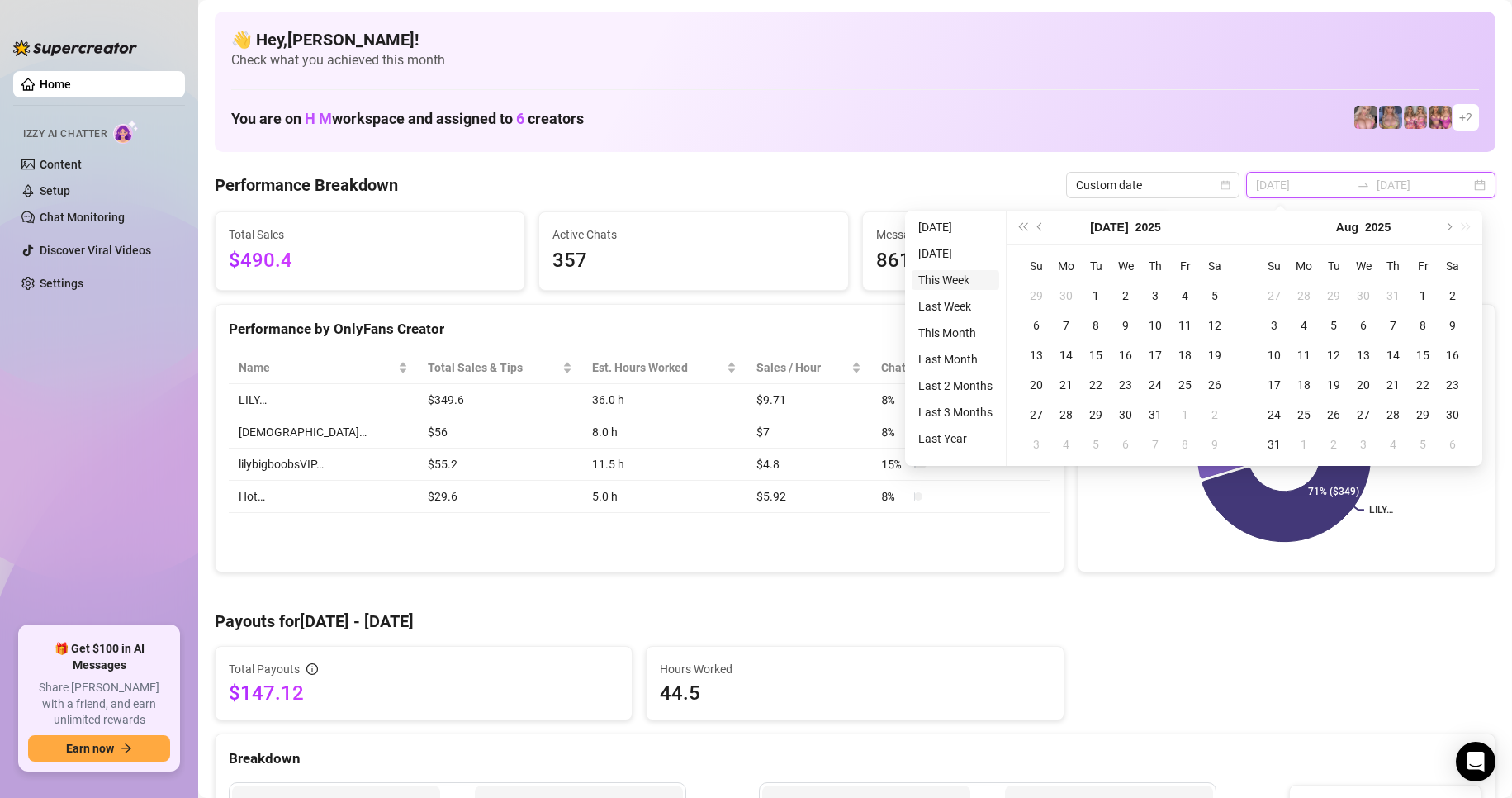
type input "[DATE]"
type input "2025-07-14"
type input "2025-07-20"
type input "2025-09-20"
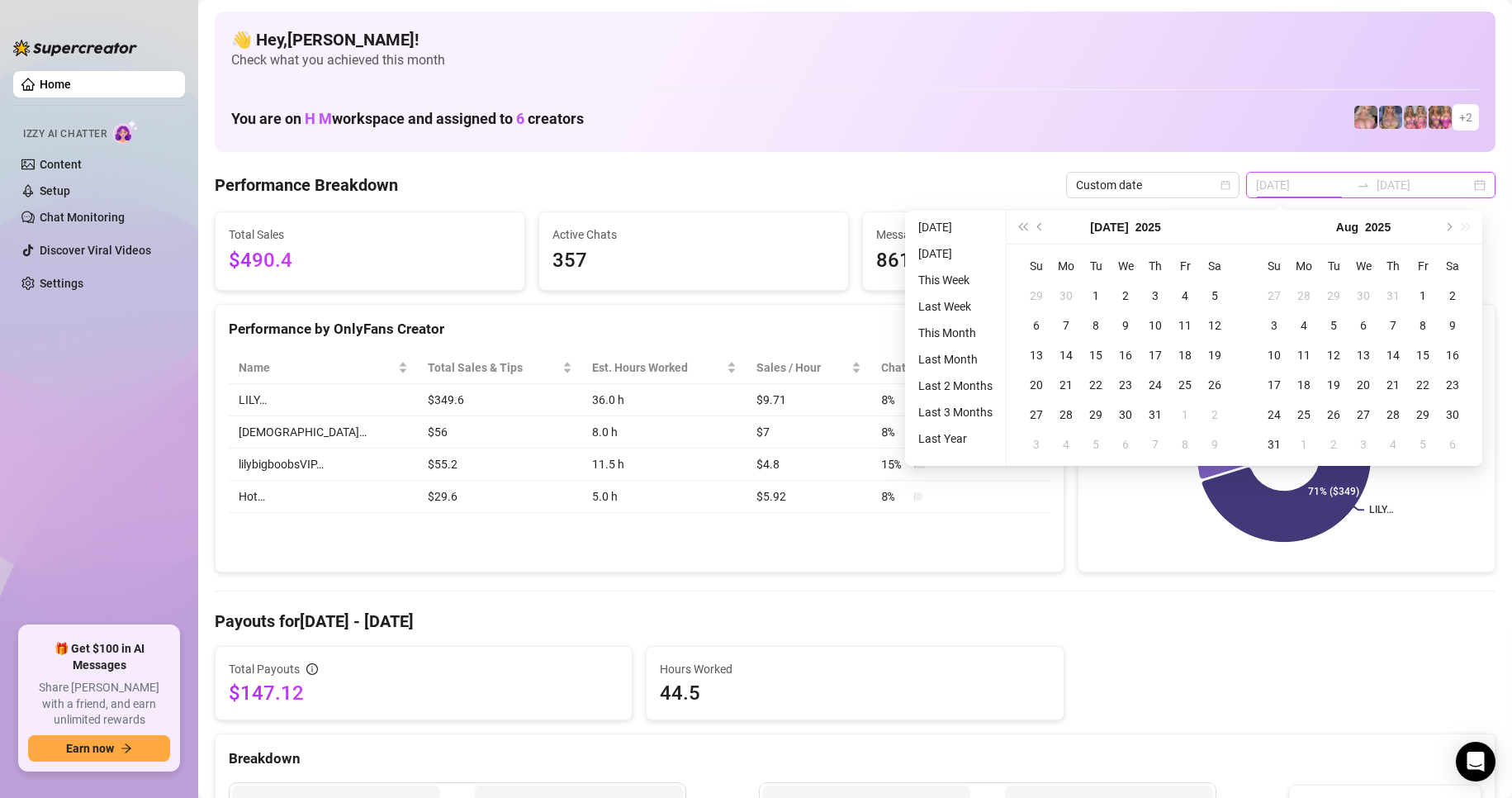
type input "2025-07-14"
type input "2025-07-20"
type input "2025-09-20"
type input "2025-07-14"
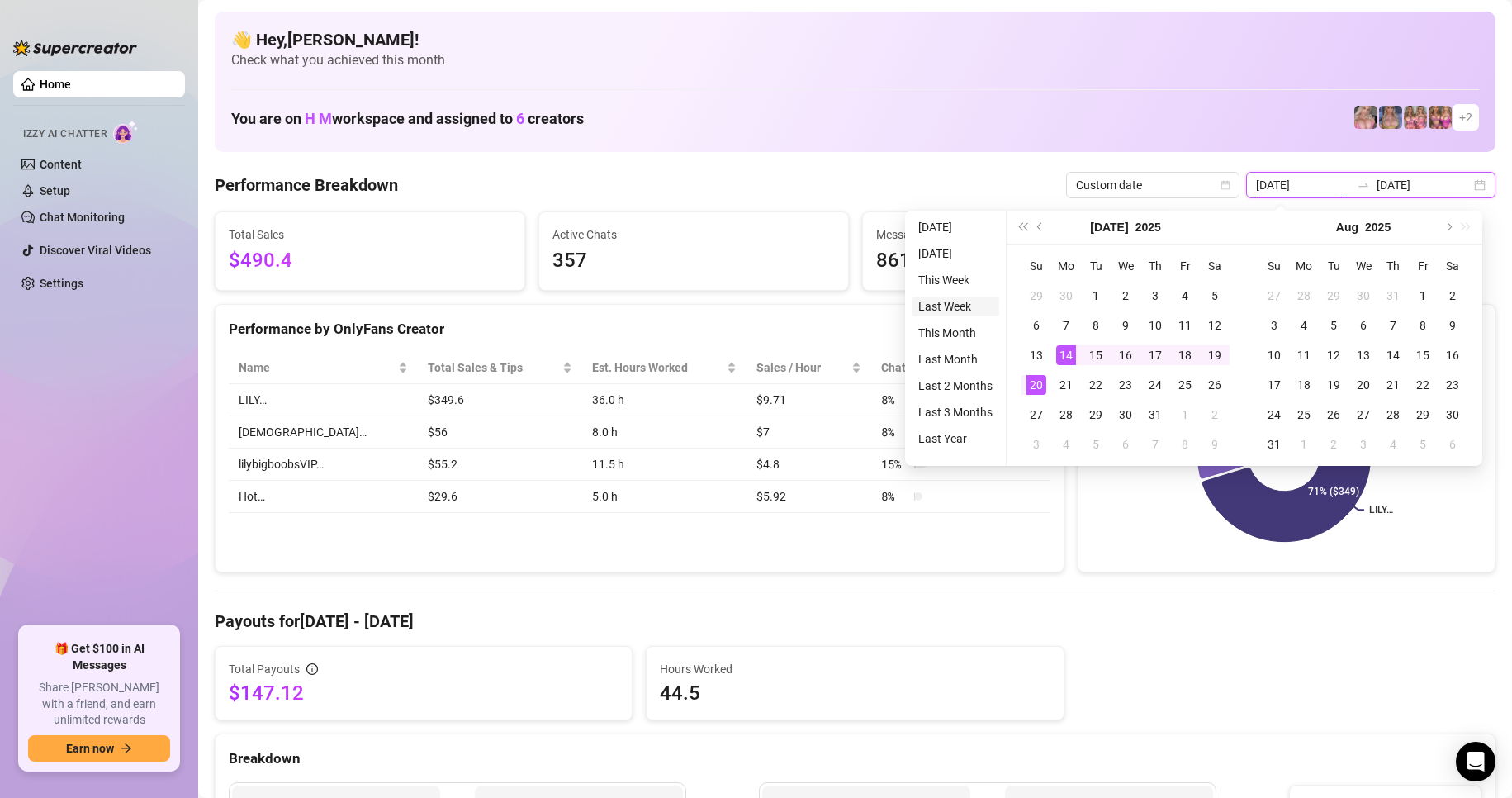
type input "2025-07-20"
type input "[DATE]"
type input "2025-07-14"
type input "2025-07-20"
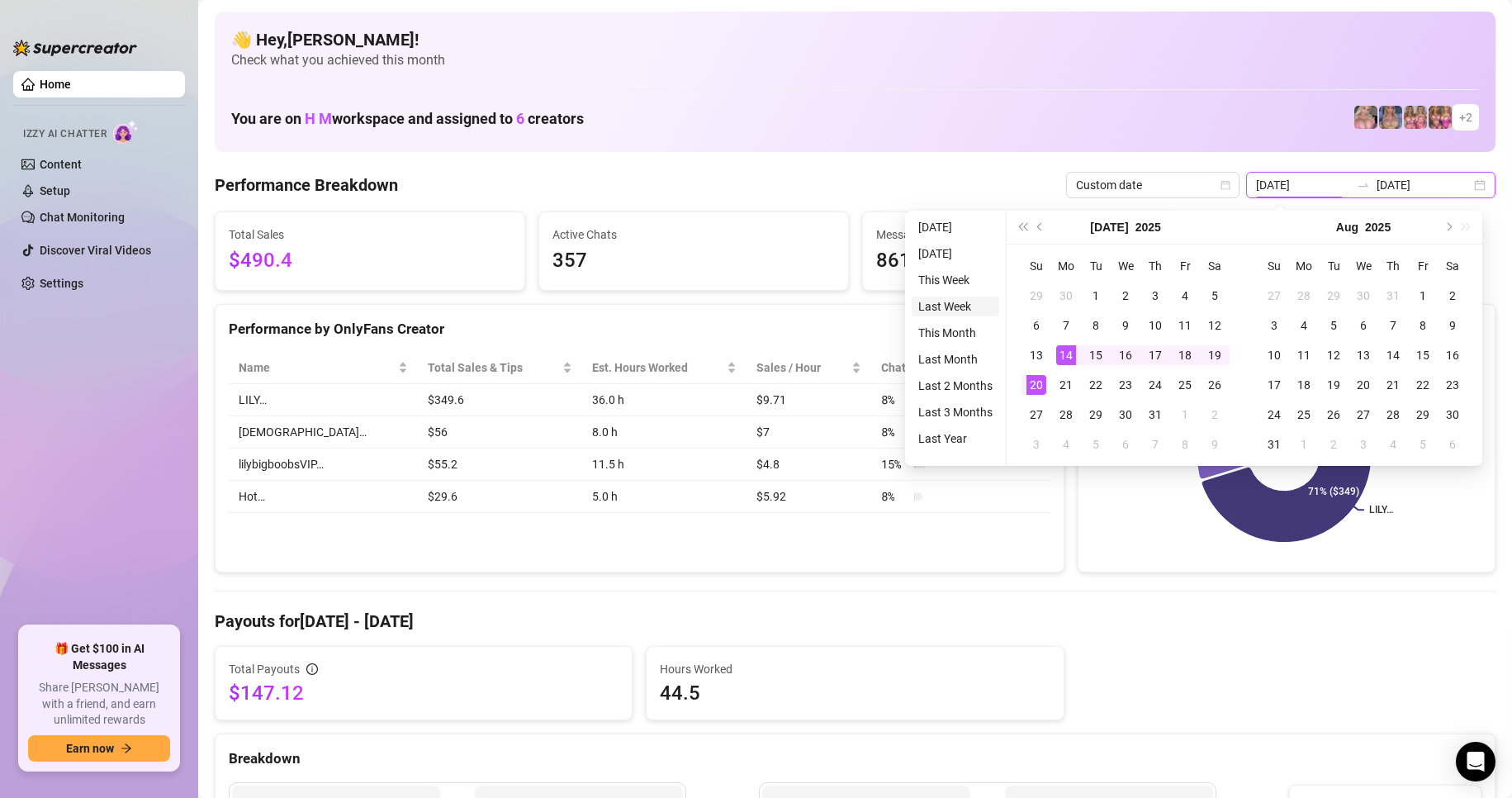
type input "[DATE]"
type input "2025-07-14"
type input "2025-07-20"
type input "[DATE]"
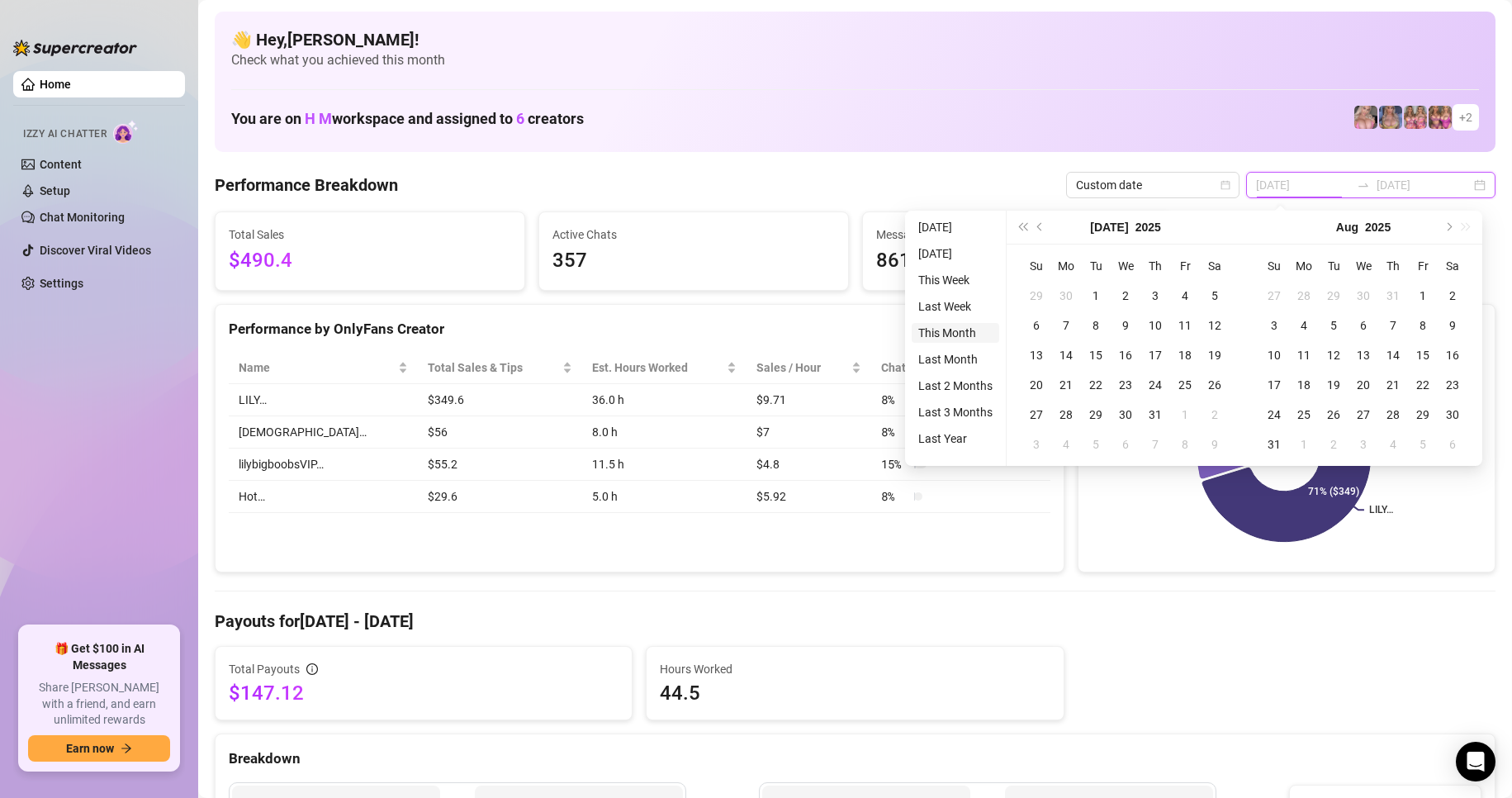
type input "[DATE]"
type input "2025-07-14"
type input "2025-07-20"
type input "[DATE]"
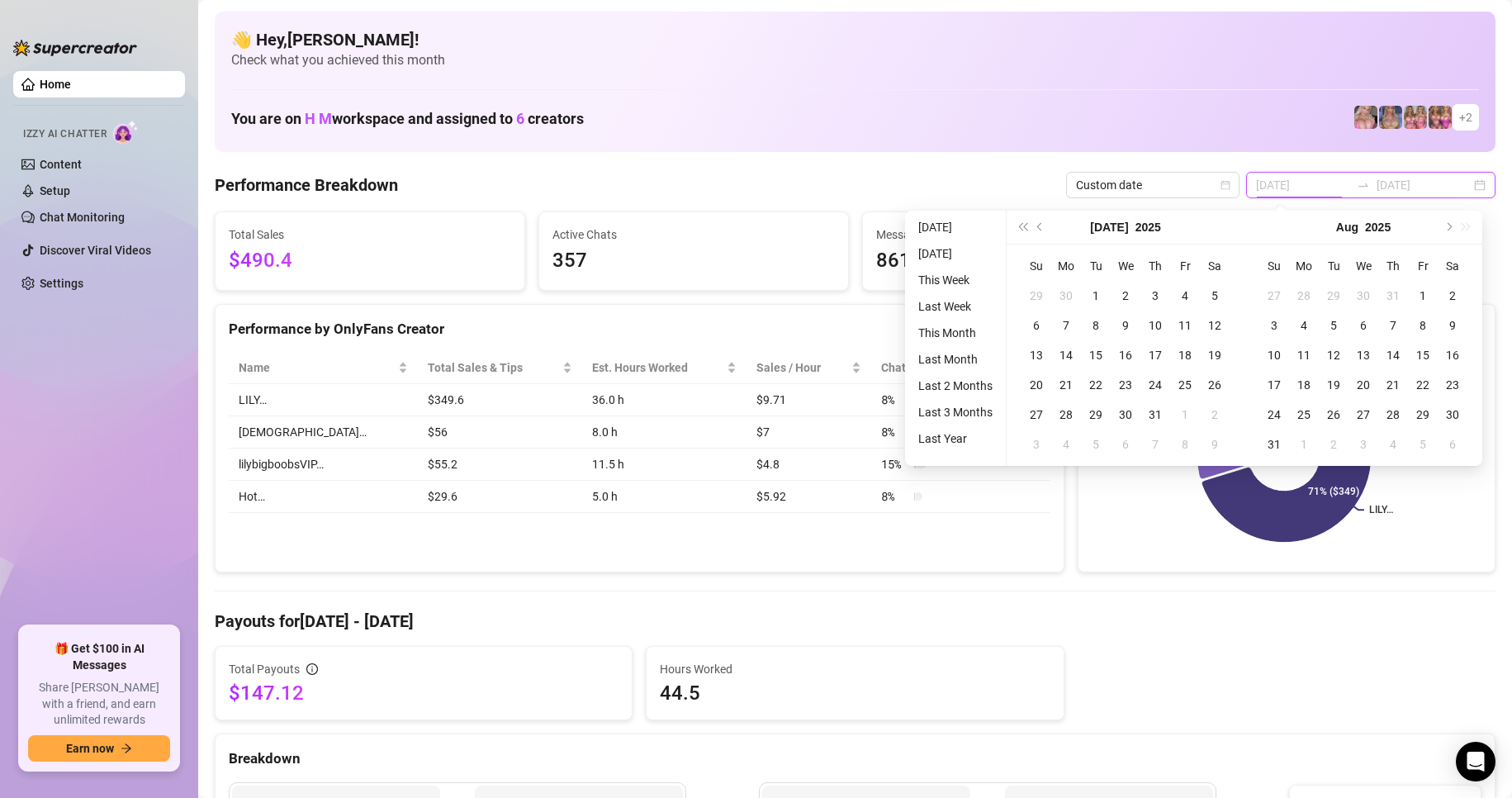
type input "2025-07-14"
type input "2025-07-20"
type input "[DATE]"
click at [962, 279] on li "This Week" at bounding box center [955, 280] width 87 height 20
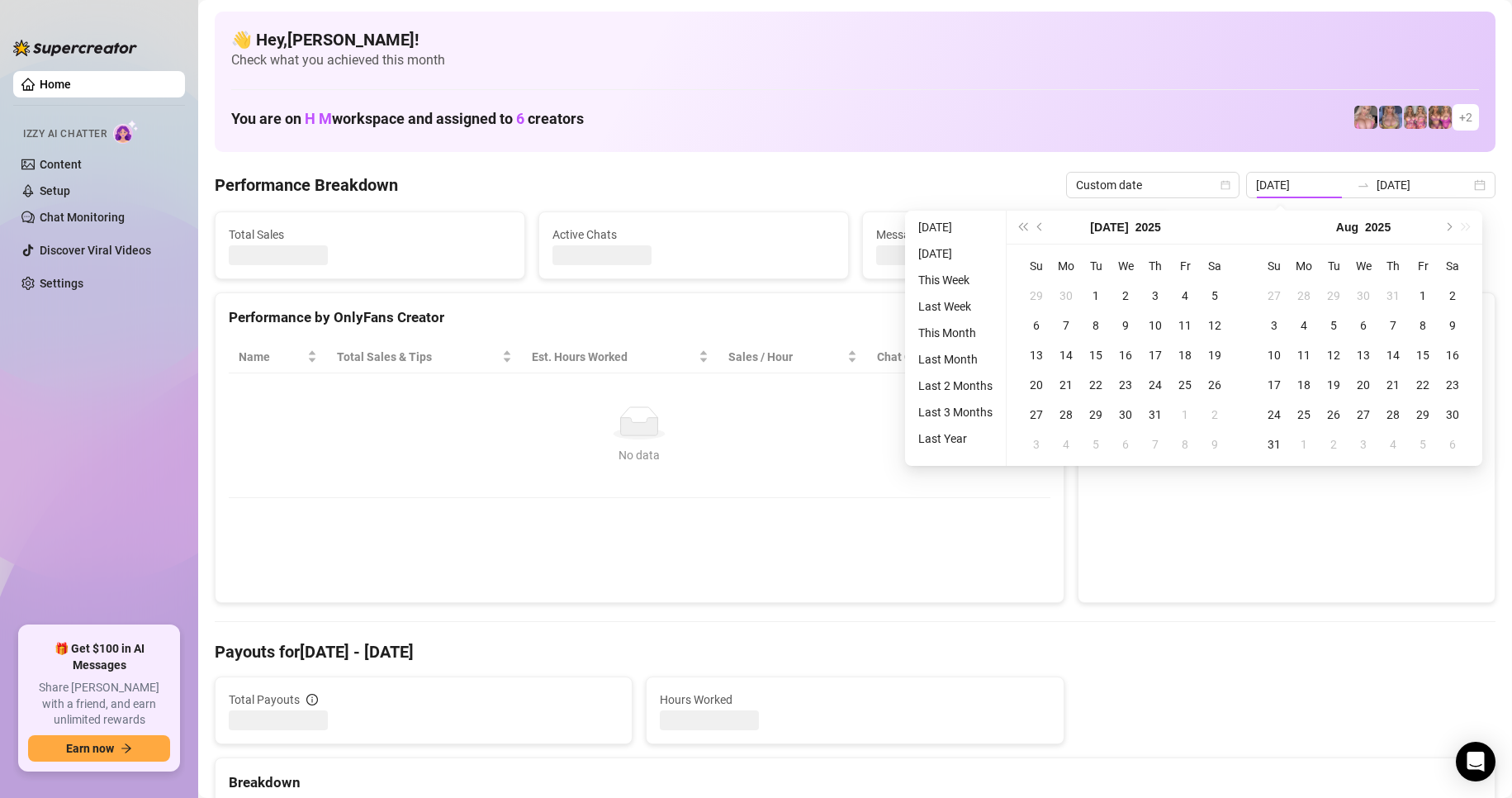
type input "[DATE]"
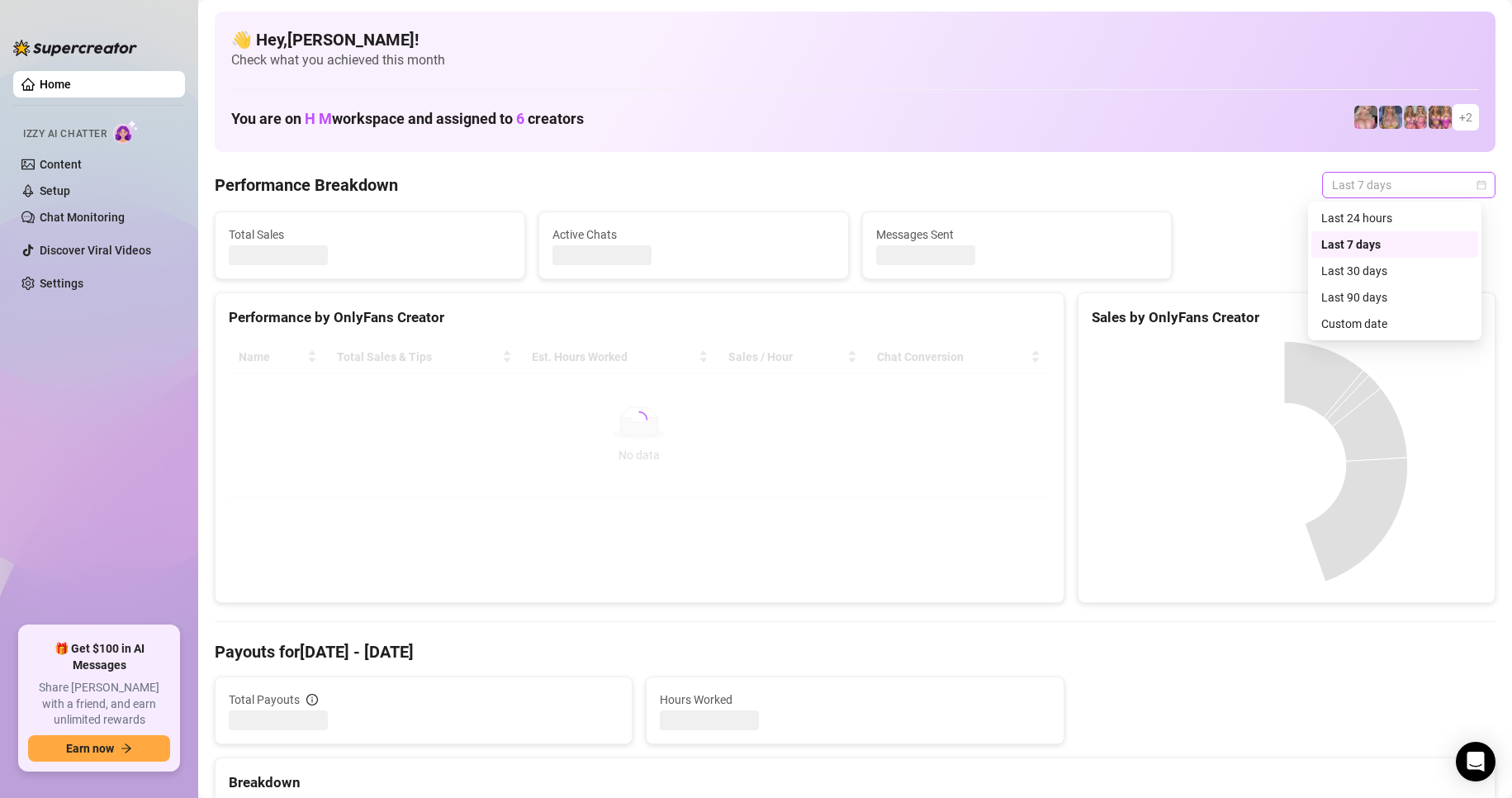
click at [1458, 183] on span "Last 7 days" at bounding box center [1408, 185] width 154 height 25
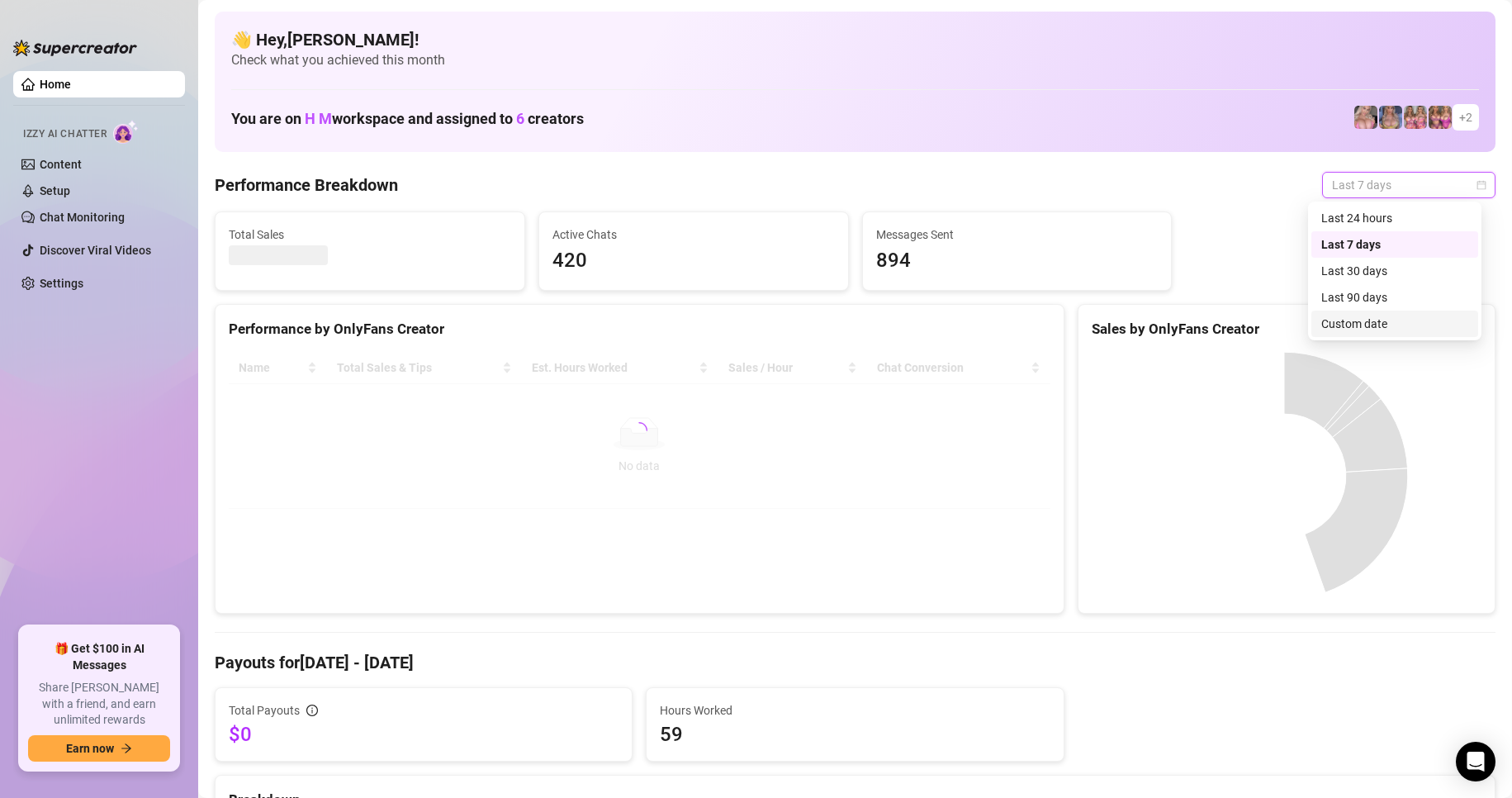
click at [1385, 320] on div "Custom date" at bounding box center [1394, 324] width 147 height 18
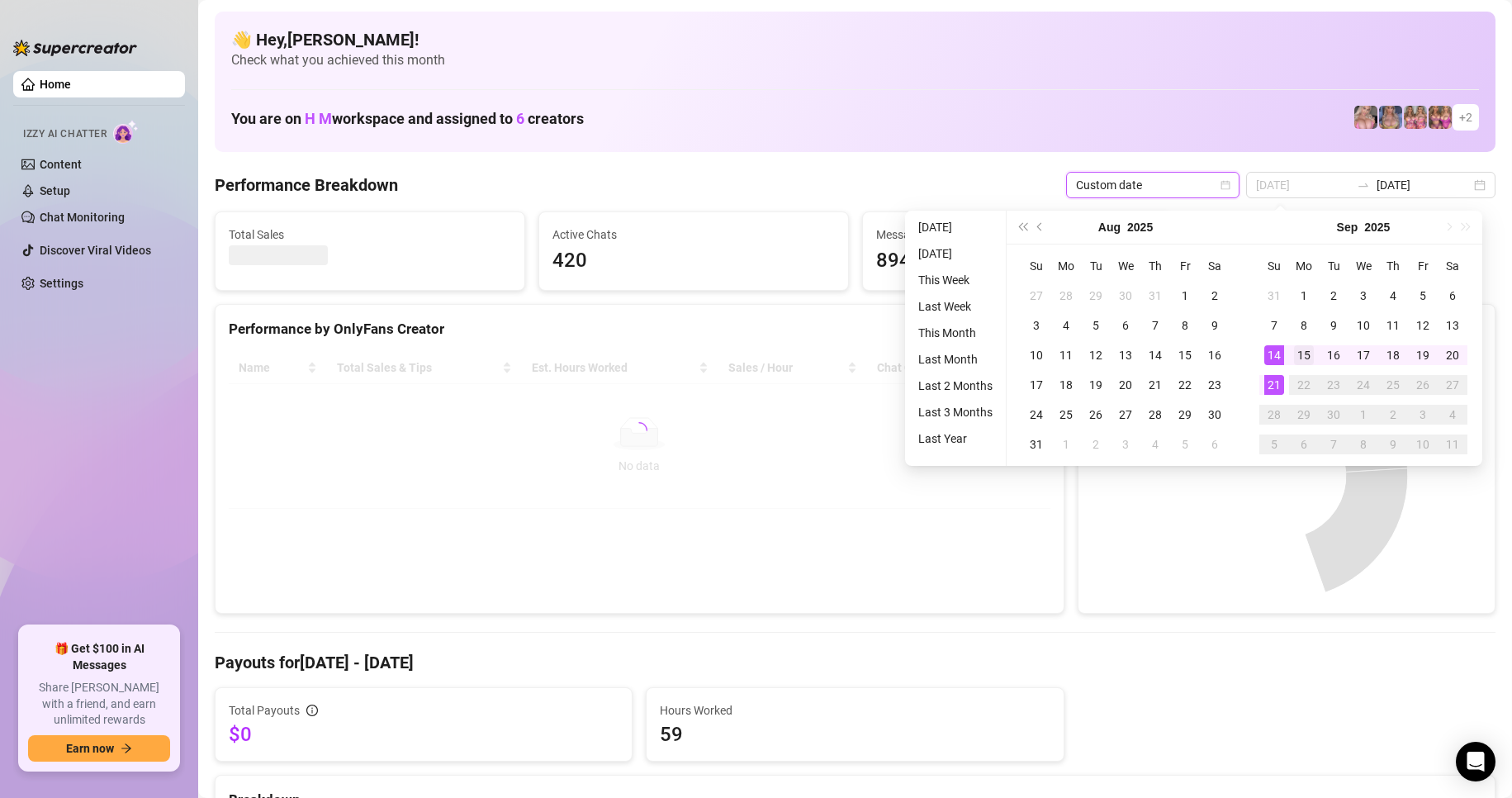
type input "[DATE]"
click at [1302, 349] on div "15" at bounding box center [1303, 355] width 20 height 20
type input "[DATE]"
click at [1275, 381] on div "21" at bounding box center [1274, 385] width 20 height 20
type input "[DATE]"
